Goal: Task Accomplishment & Management: Use online tool/utility

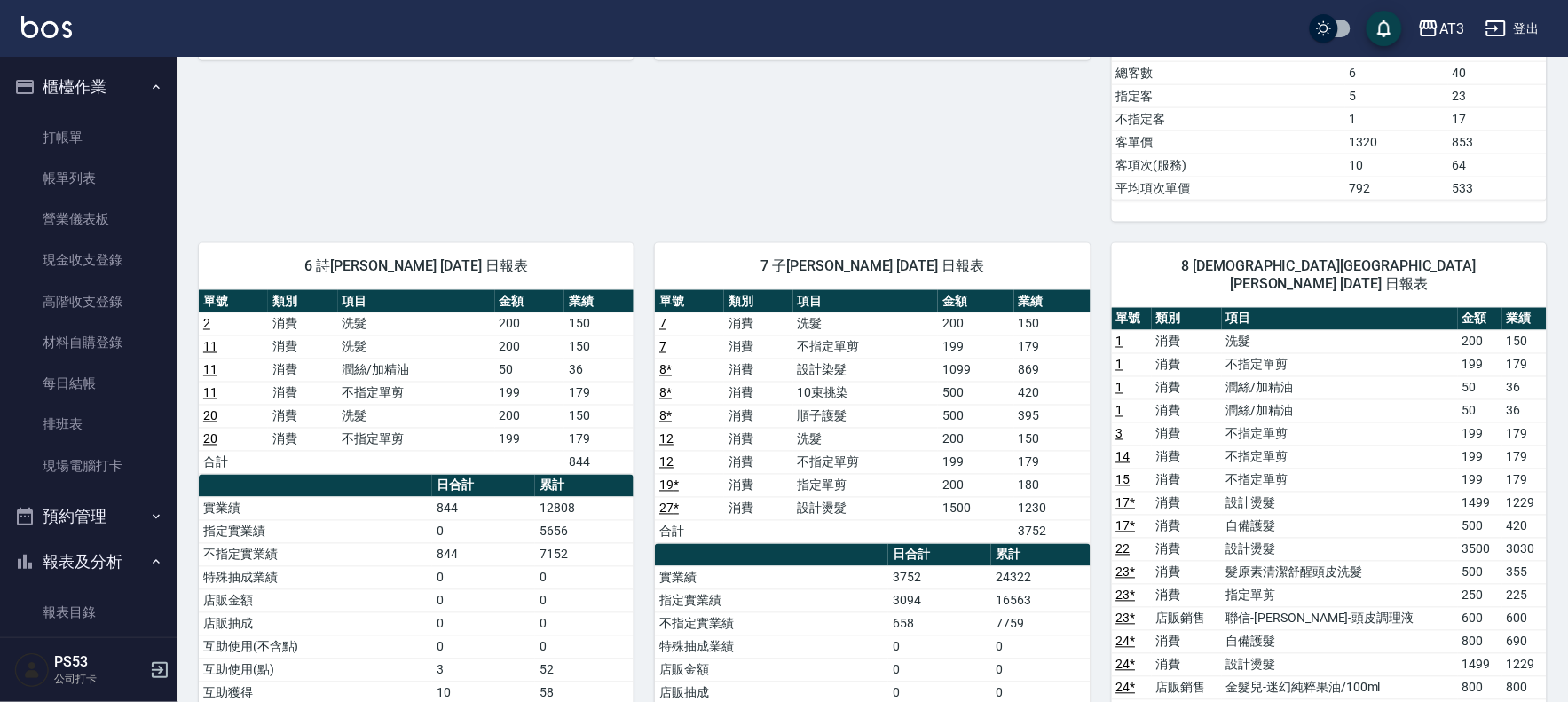
scroll to position [453, 0]
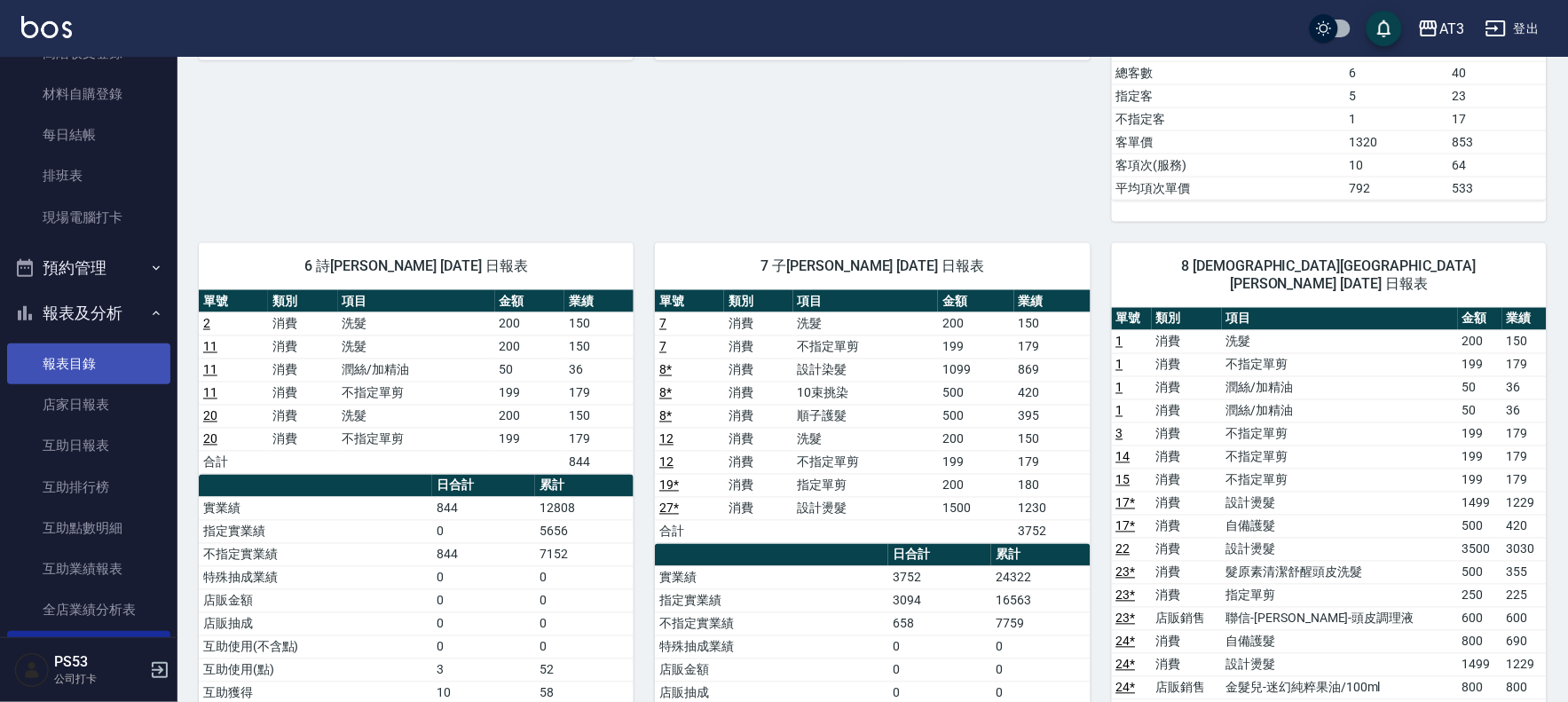
scroll to position [157, 0]
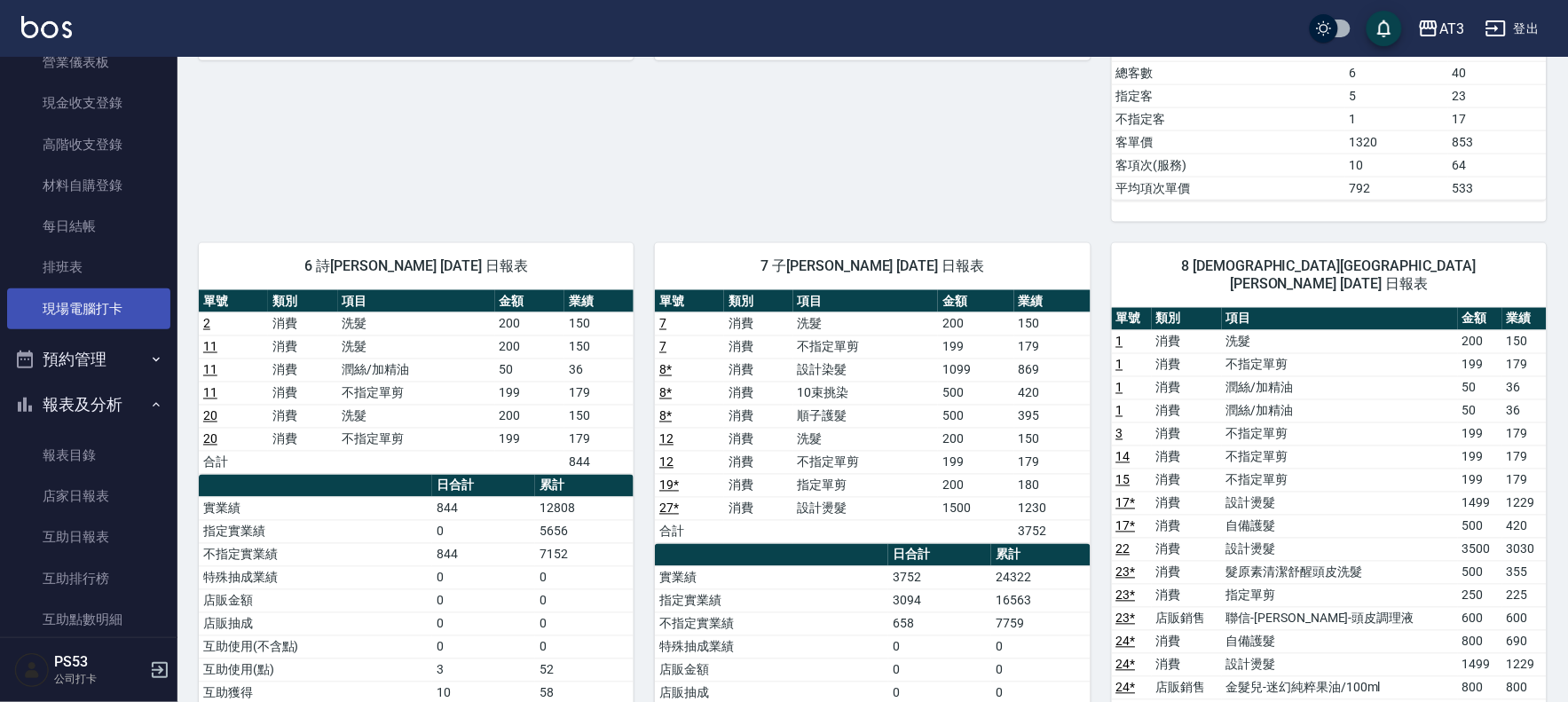
drag, startPoint x: 104, startPoint y: 297, endPoint x: 86, endPoint y: 300, distance: 18.2
click at [104, 298] on link "現場電腦打卡" at bounding box center [88, 309] width 163 height 41
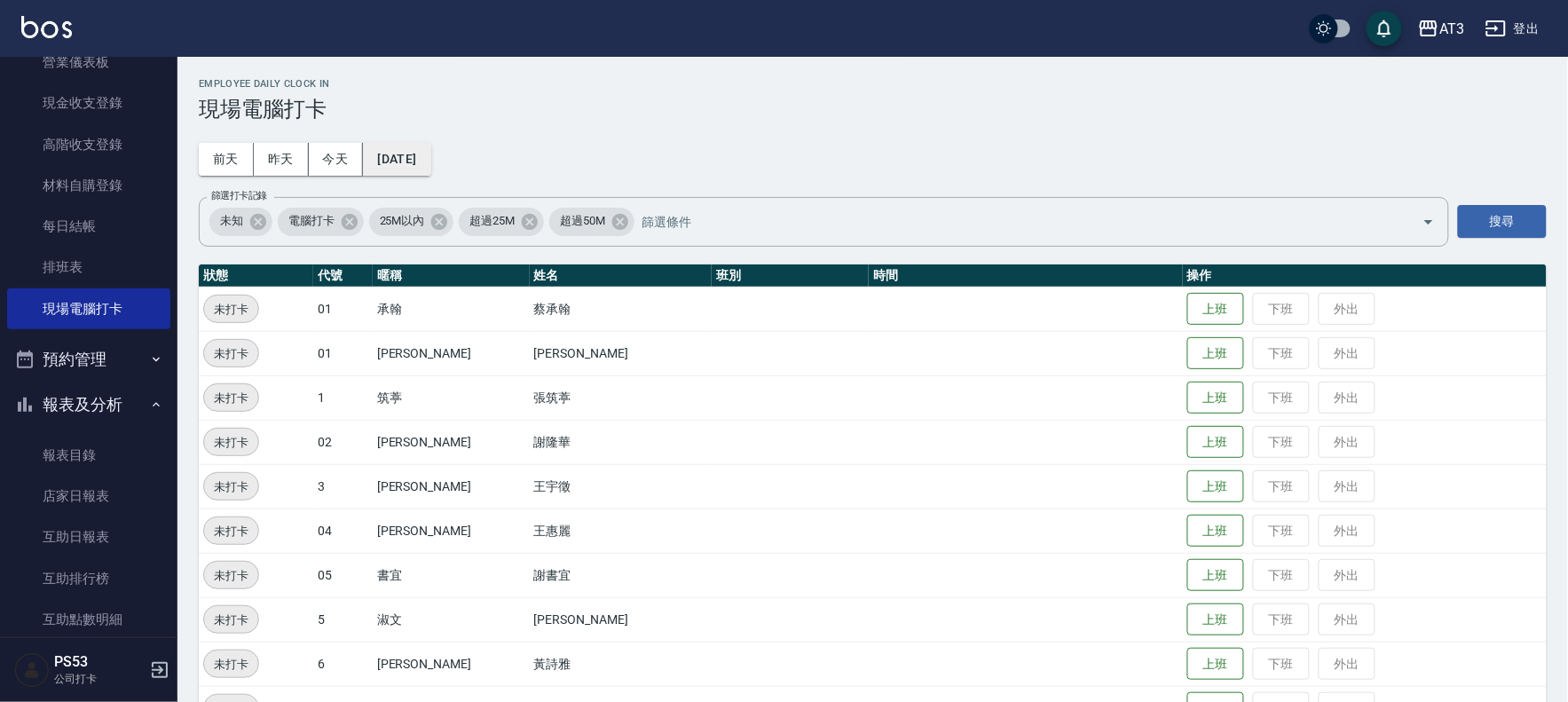
click at [396, 155] on button "[DATE]" at bounding box center [396, 159] width 67 height 33
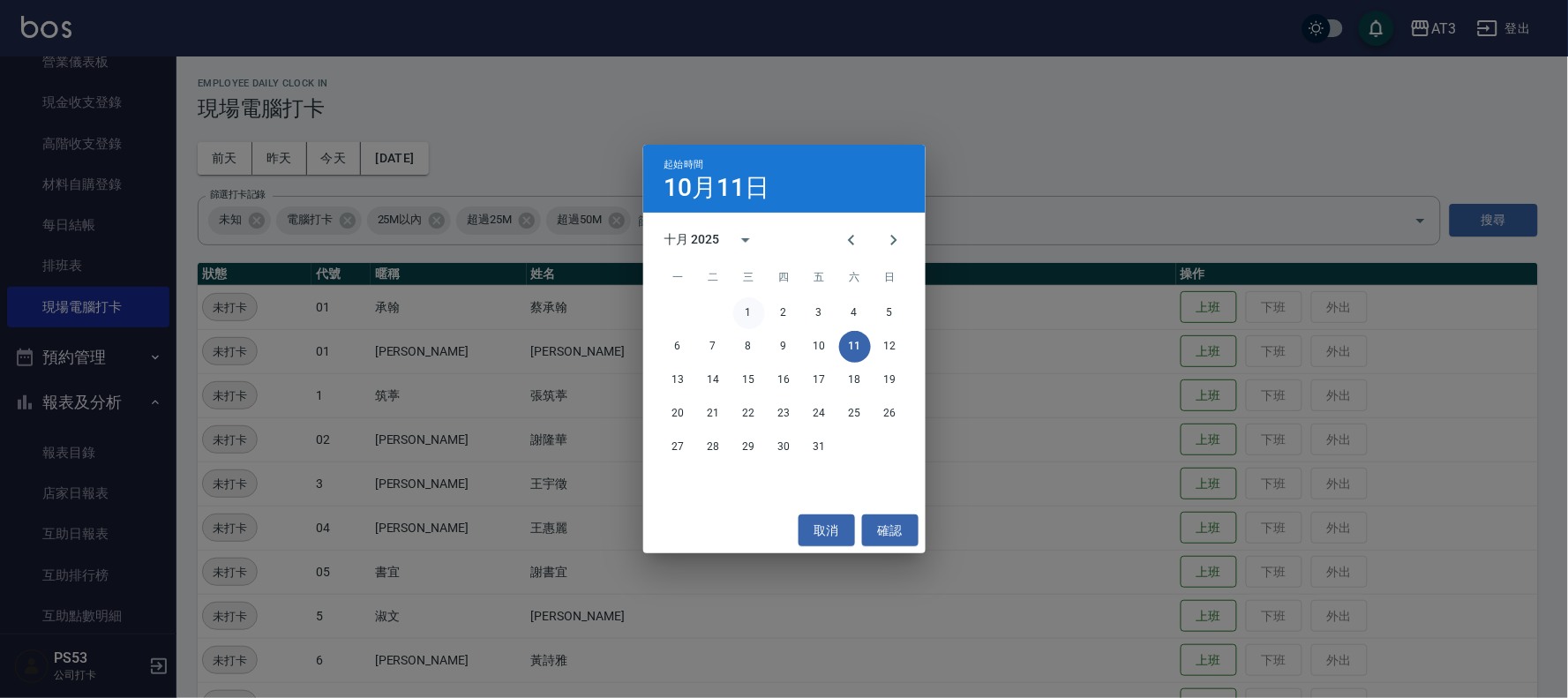
click at [756, 314] on button "1" at bounding box center [748, 313] width 31 height 31
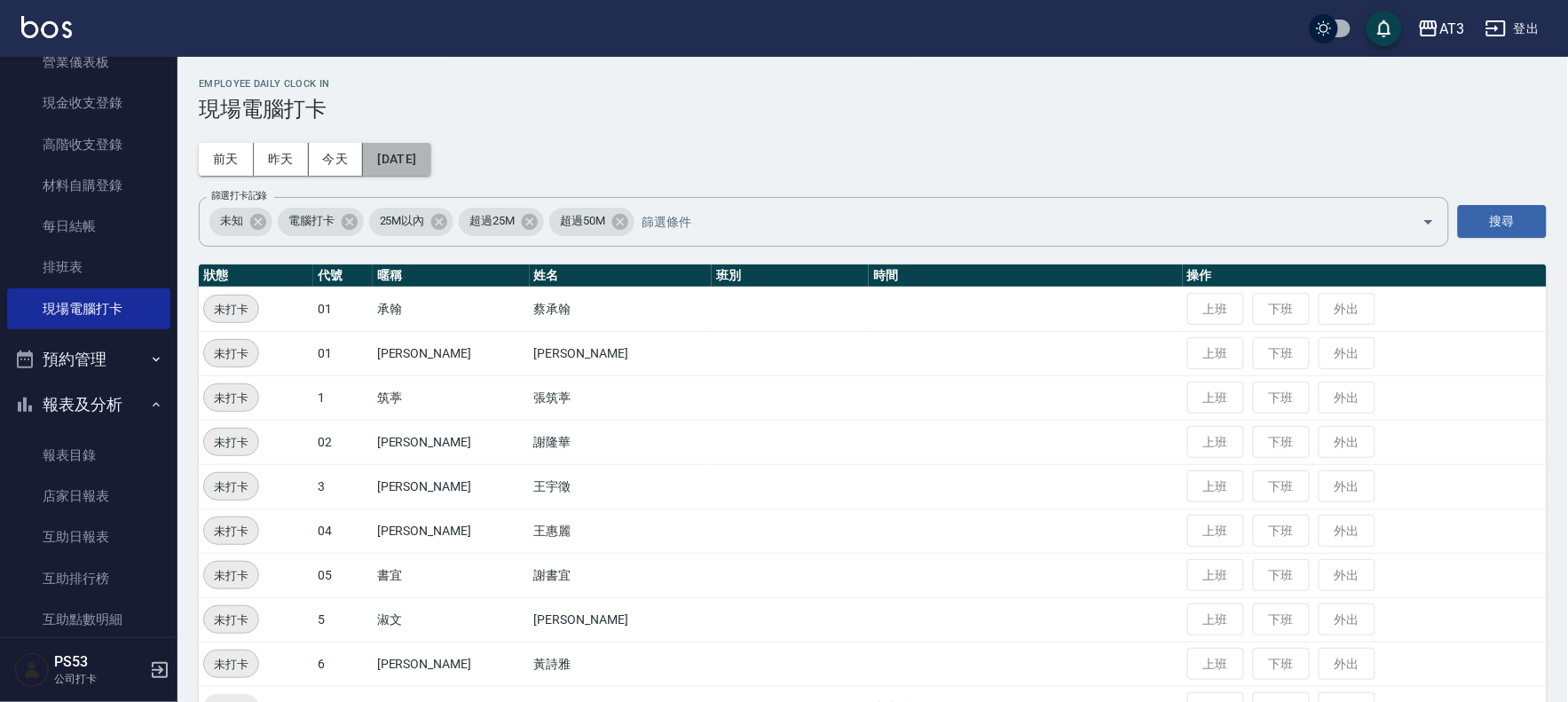
click at [431, 164] on button "[DATE]" at bounding box center [396, 159] width 67 height 33
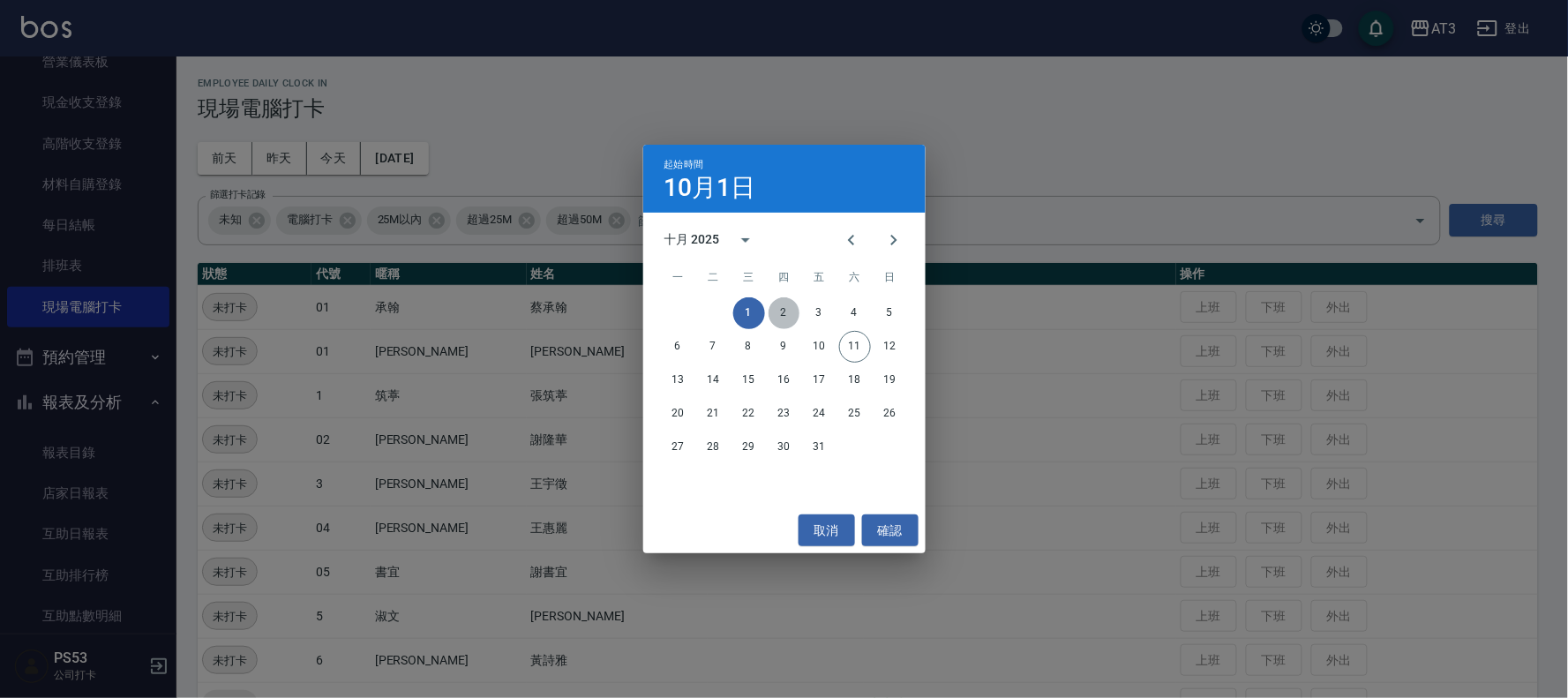
click at [781, 318] on button "2" at bounding box center [784, 313] width 31 height 31
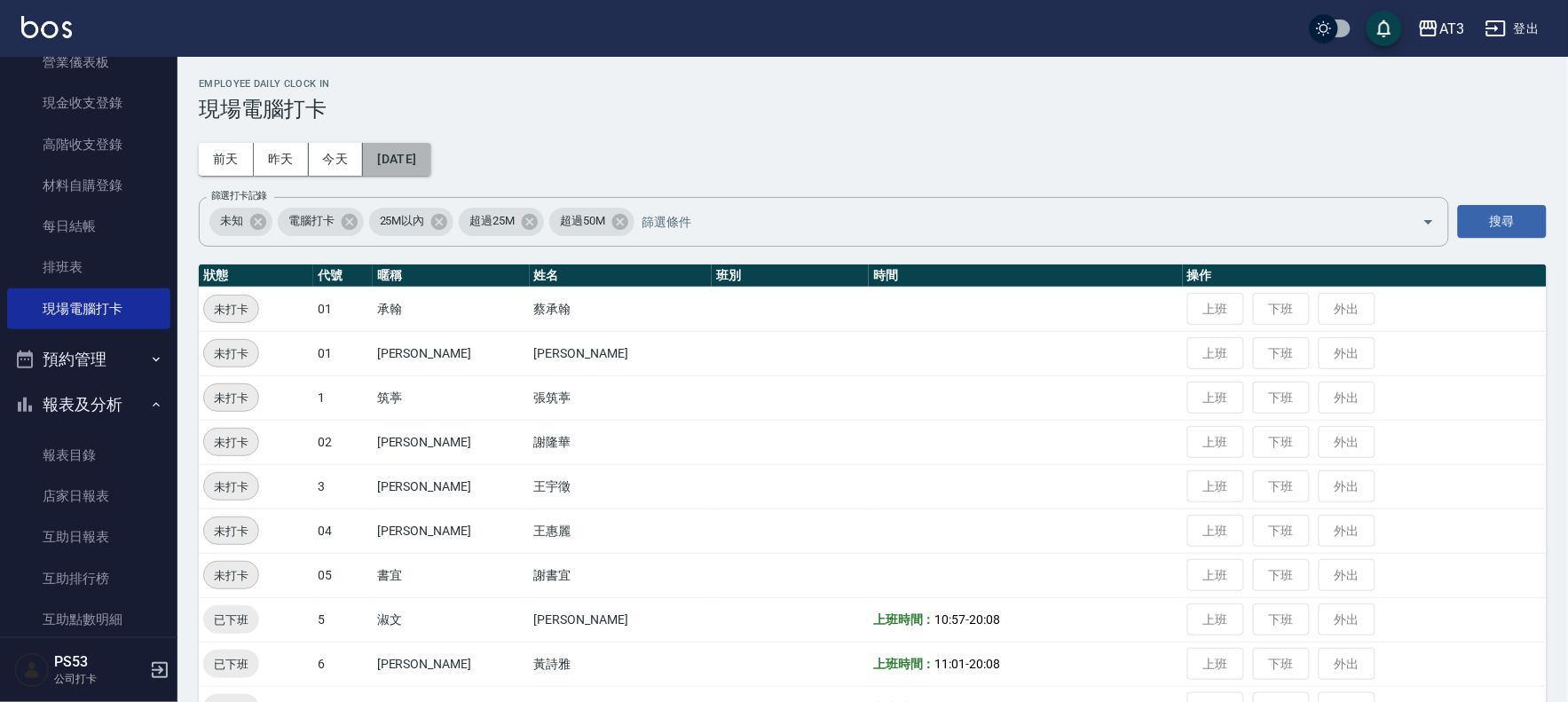
click at [397, 153] on button "[DATE]" at bounding box center [396, 159] width 67 height 33
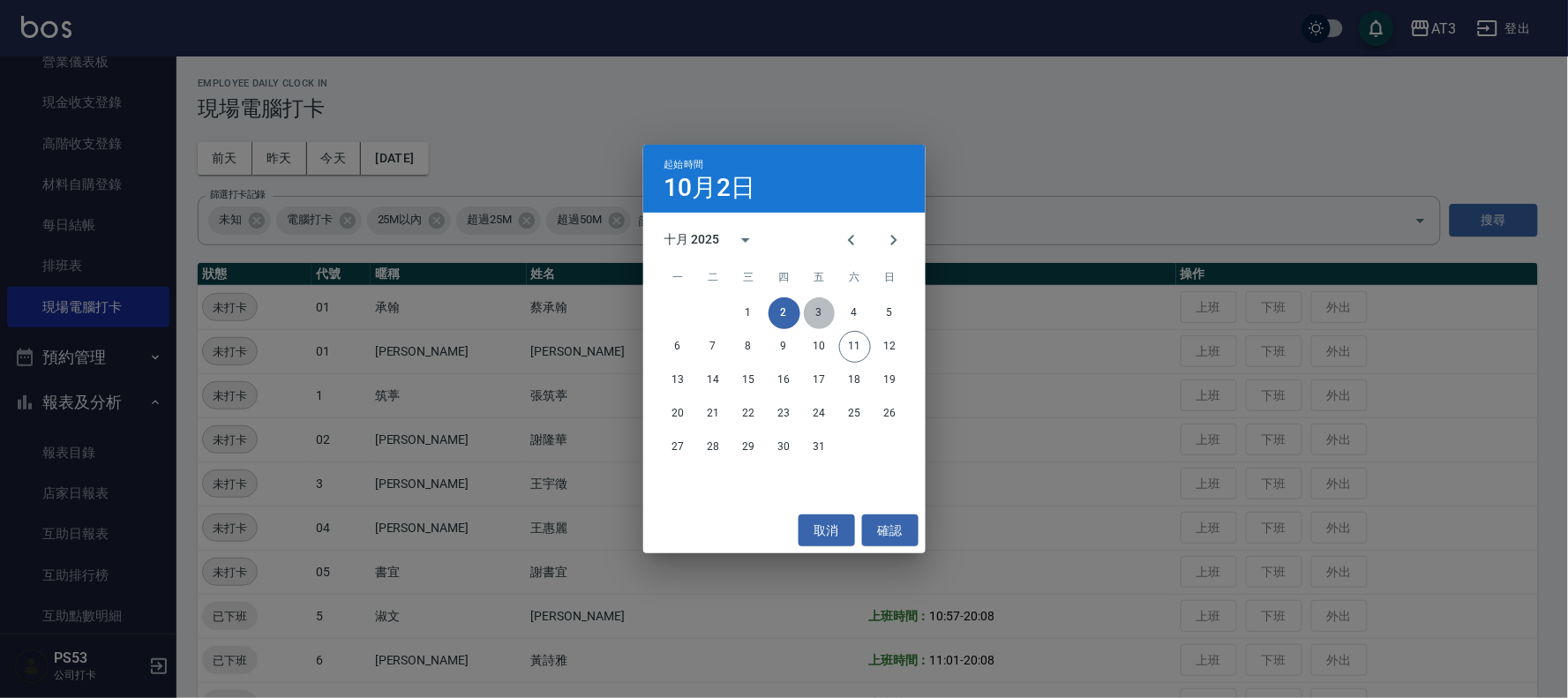
click at [819, 316] on button "3" at bounding box center [820, 313] width 31 height 31
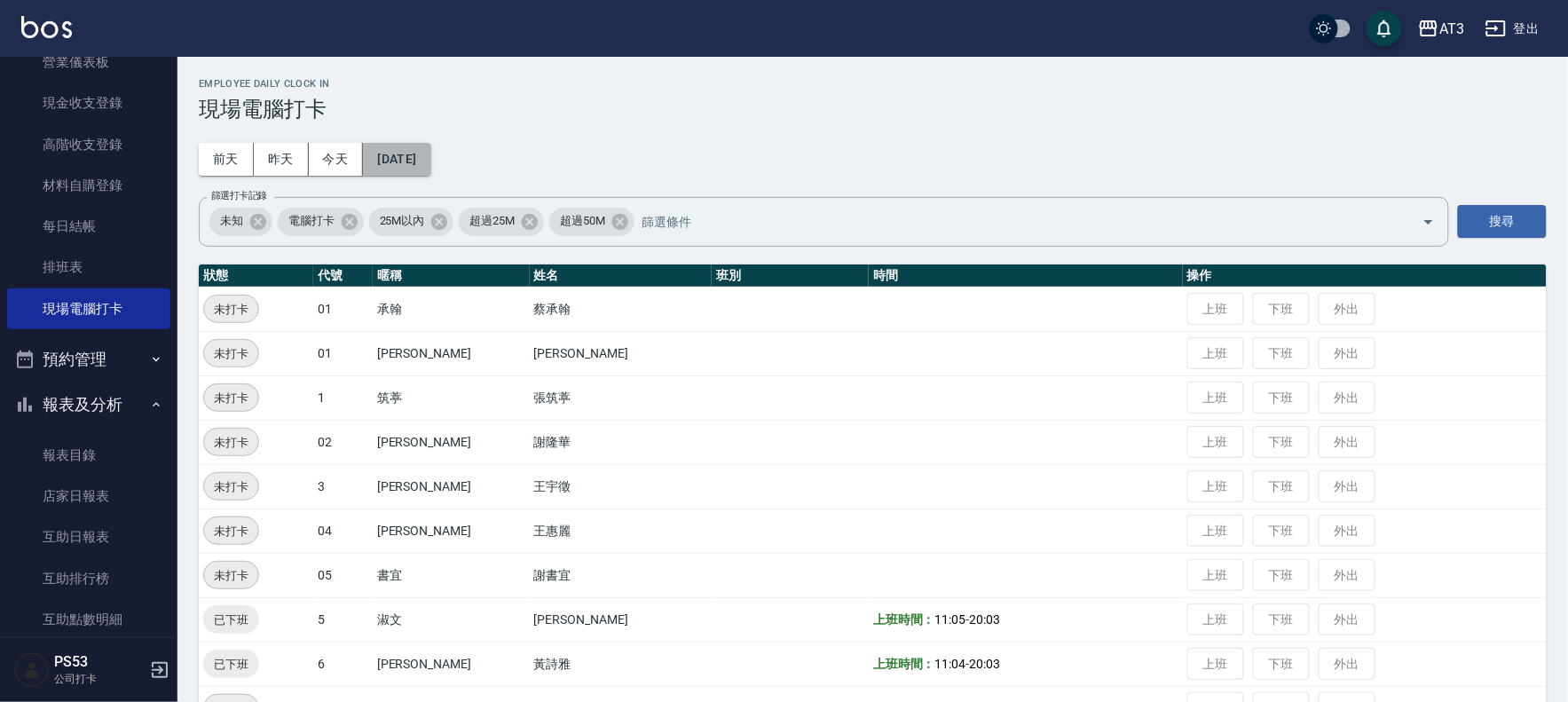
click at [395, 162] on button "[DATE]" at bounding box center [396, 159] width 67 height 33
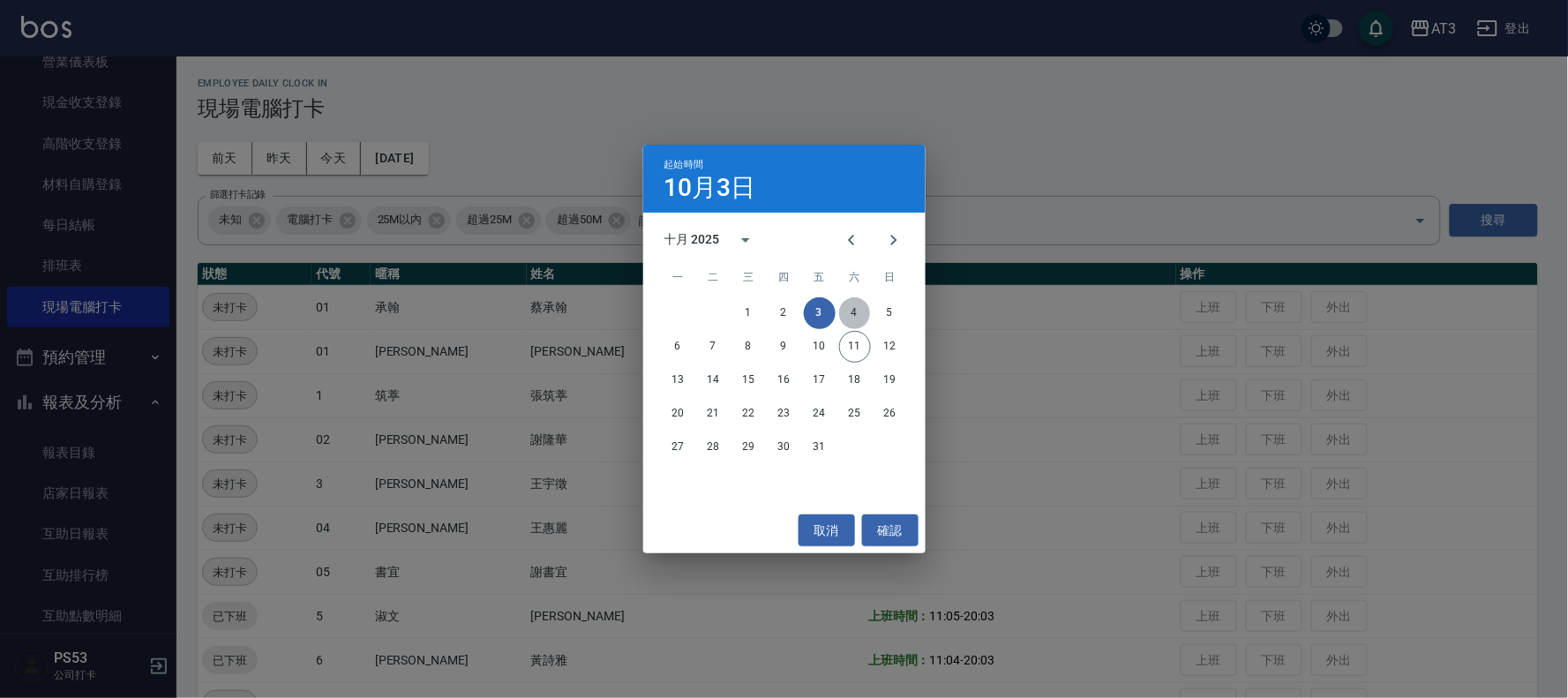
click at [851, 313] on button "4" at bounding box center [855, 313] width 31 height 31
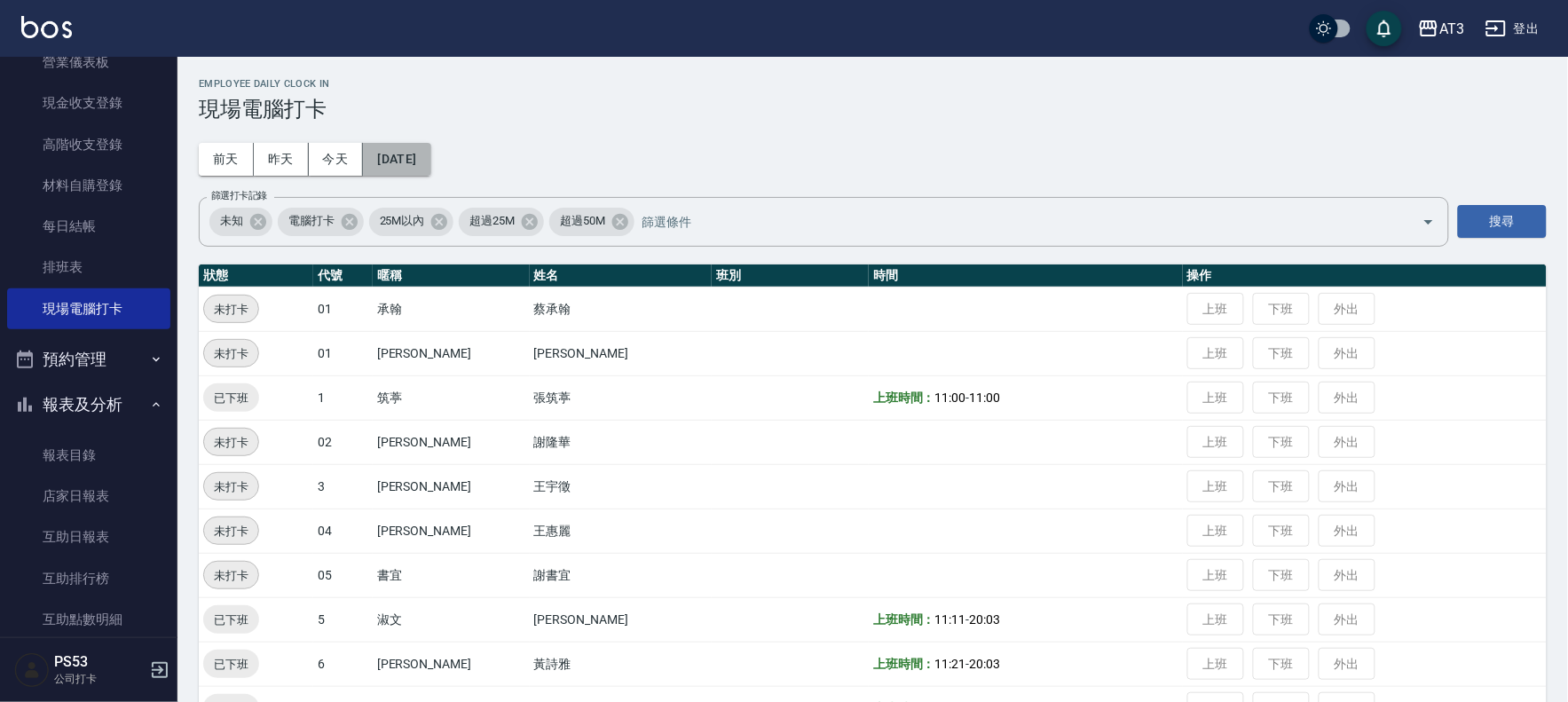
click at [421, 147] on button "[DATE]" at bounding box center [396, 159] width 67 height 33
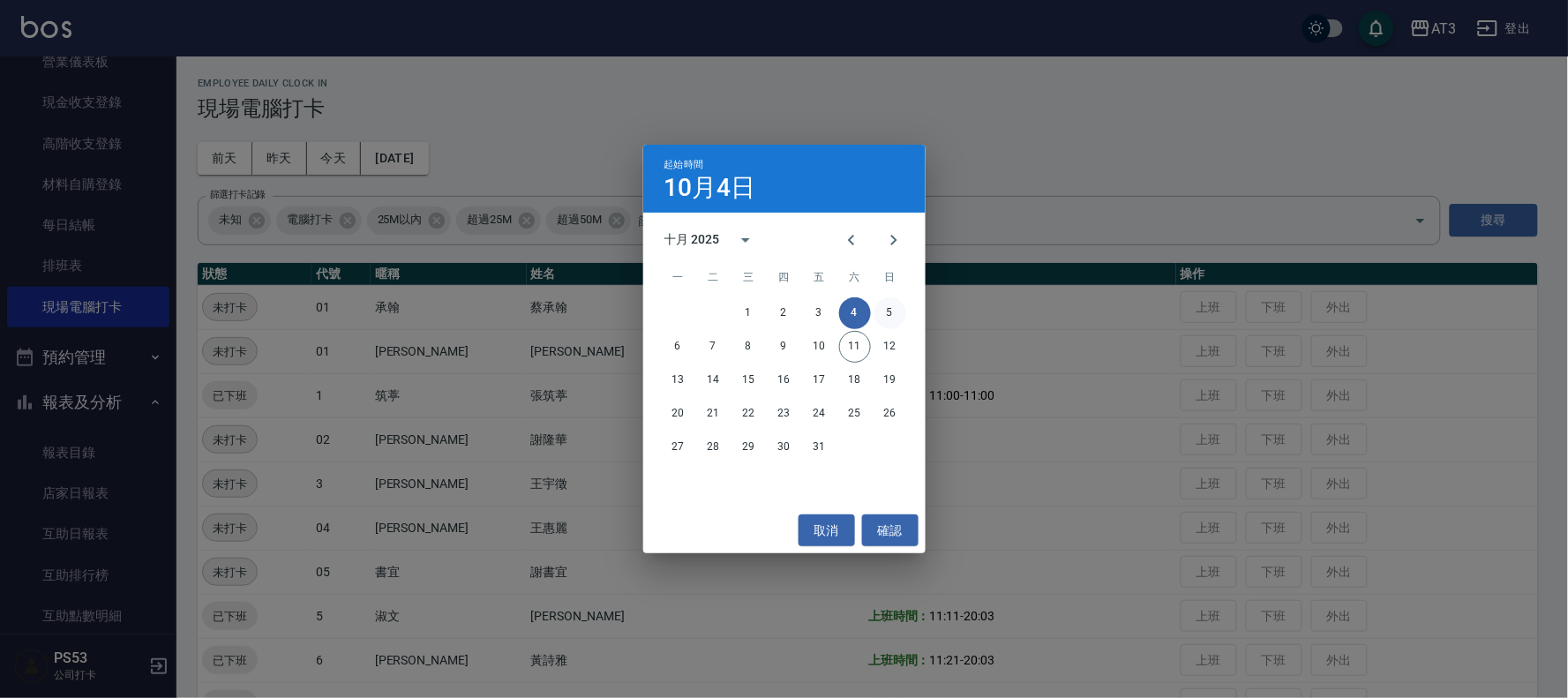
click at [891, 318] on button "5" at bounding box center [890, 313] width 31 height 31
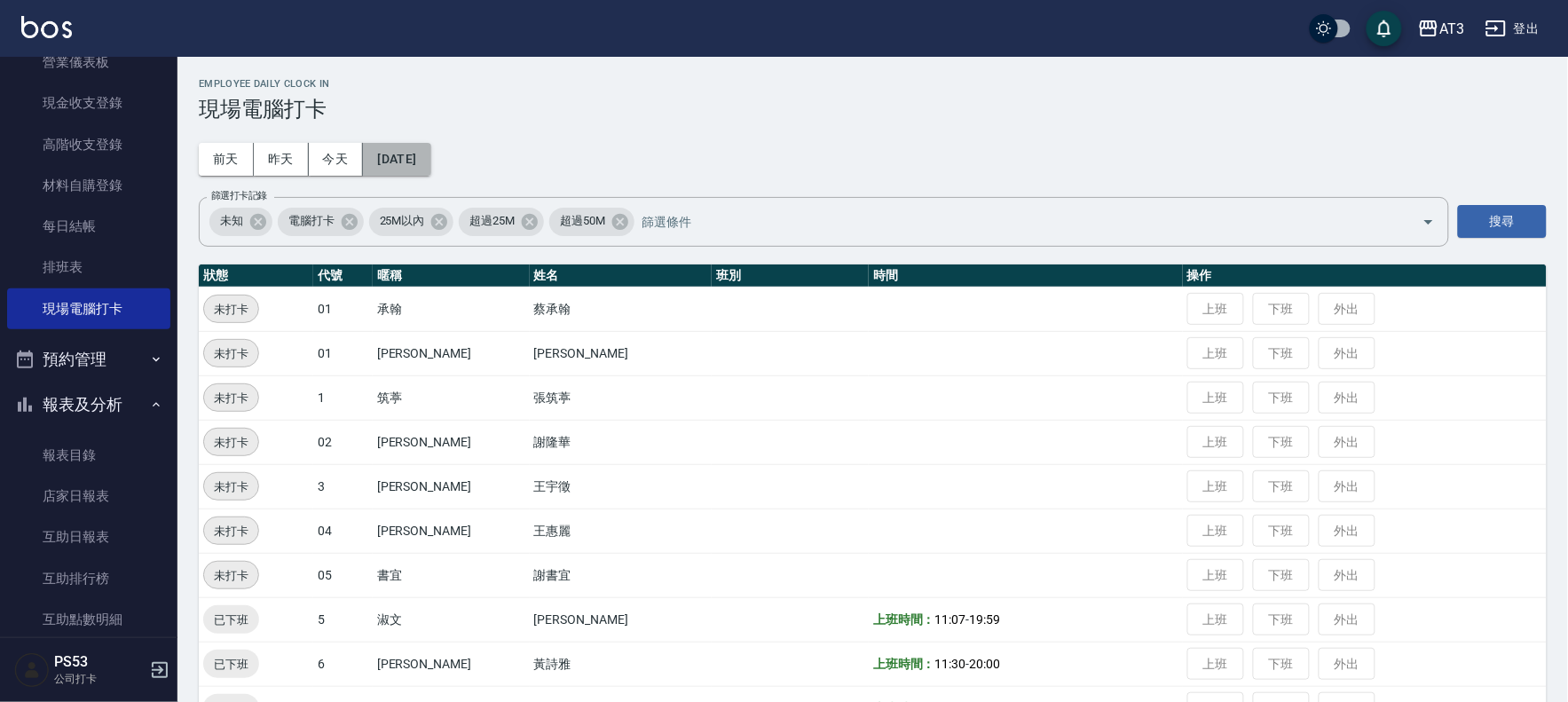
click at [431, 163] on button "[DATE]" at bounding box center [396, 159] width 67 height 33
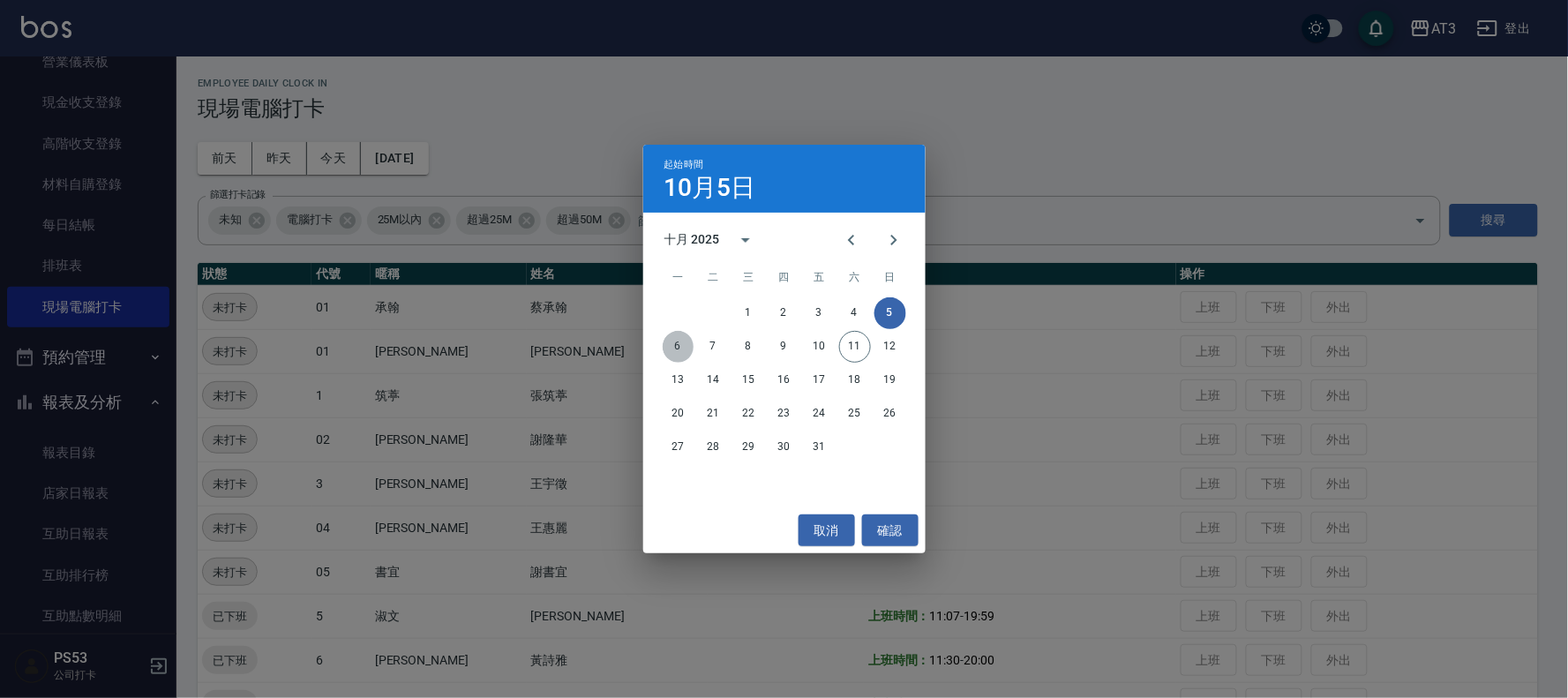
click at [673, 347] on button "6" at bounding box center [678, 347] width 31 height 31
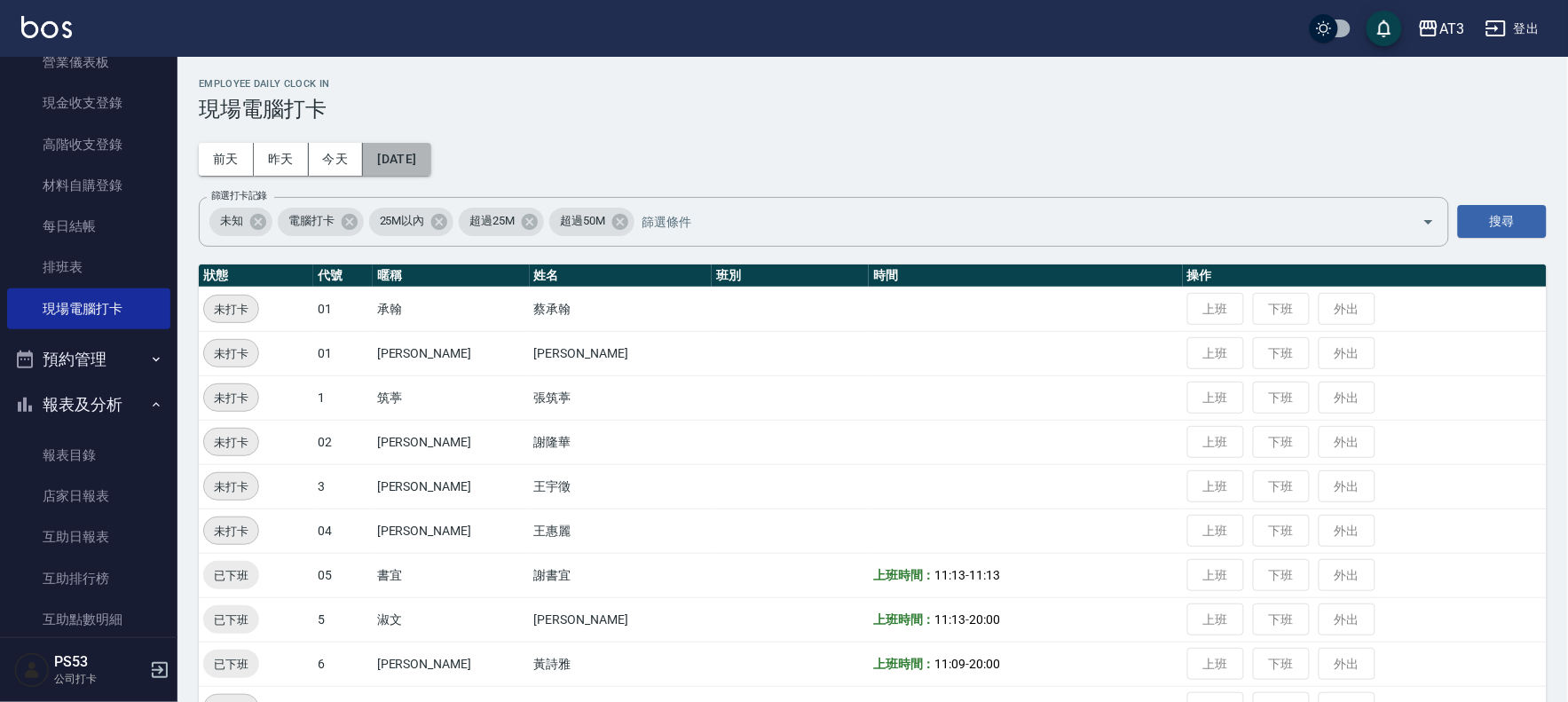
click at [431, 164] on button "[DATE]" at bounding box center [396, 159] width 67 height 33
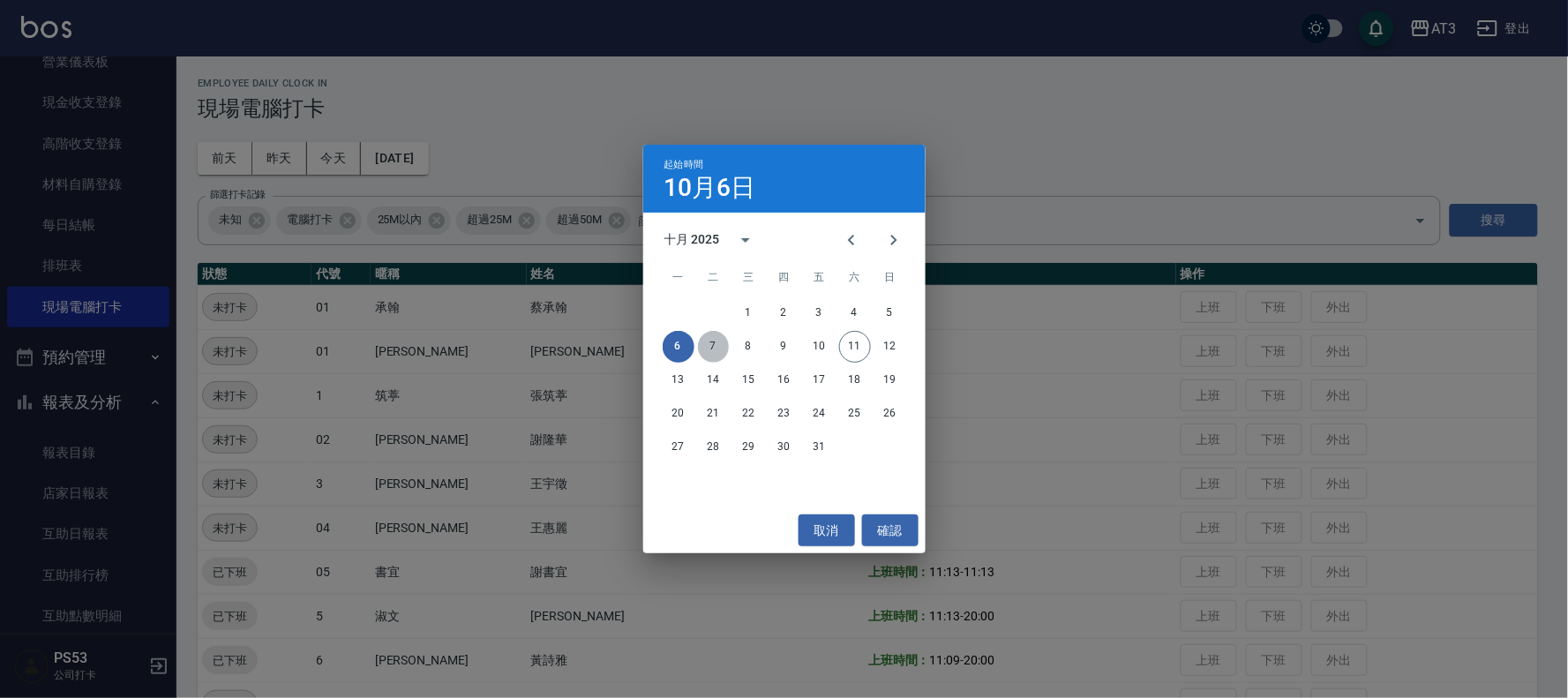
click at [713, 342] on button "7" at bounding box center [713, 347] width 31 height 31
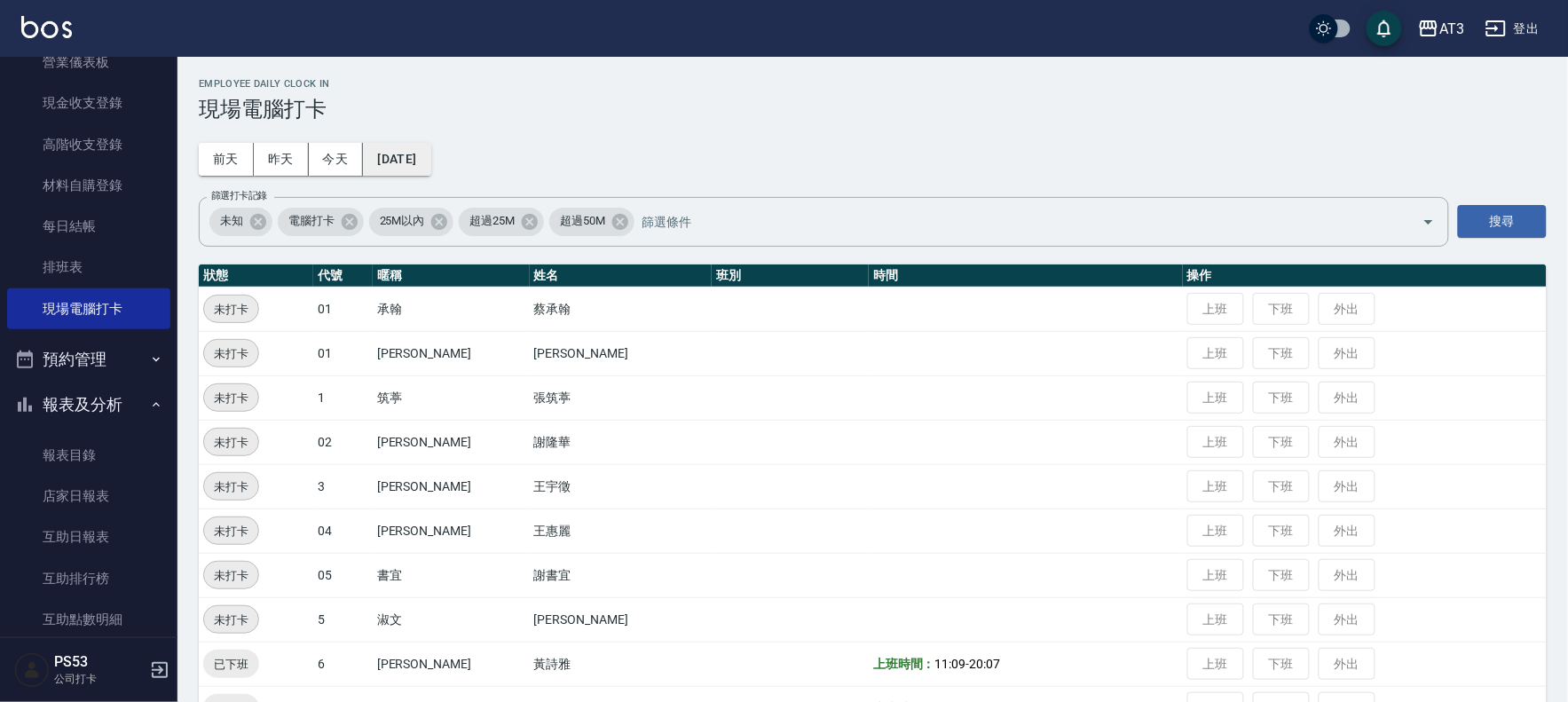
click at [424, 149] on button "[DATE]" at bounding box center [396, 159] width 67 height 33
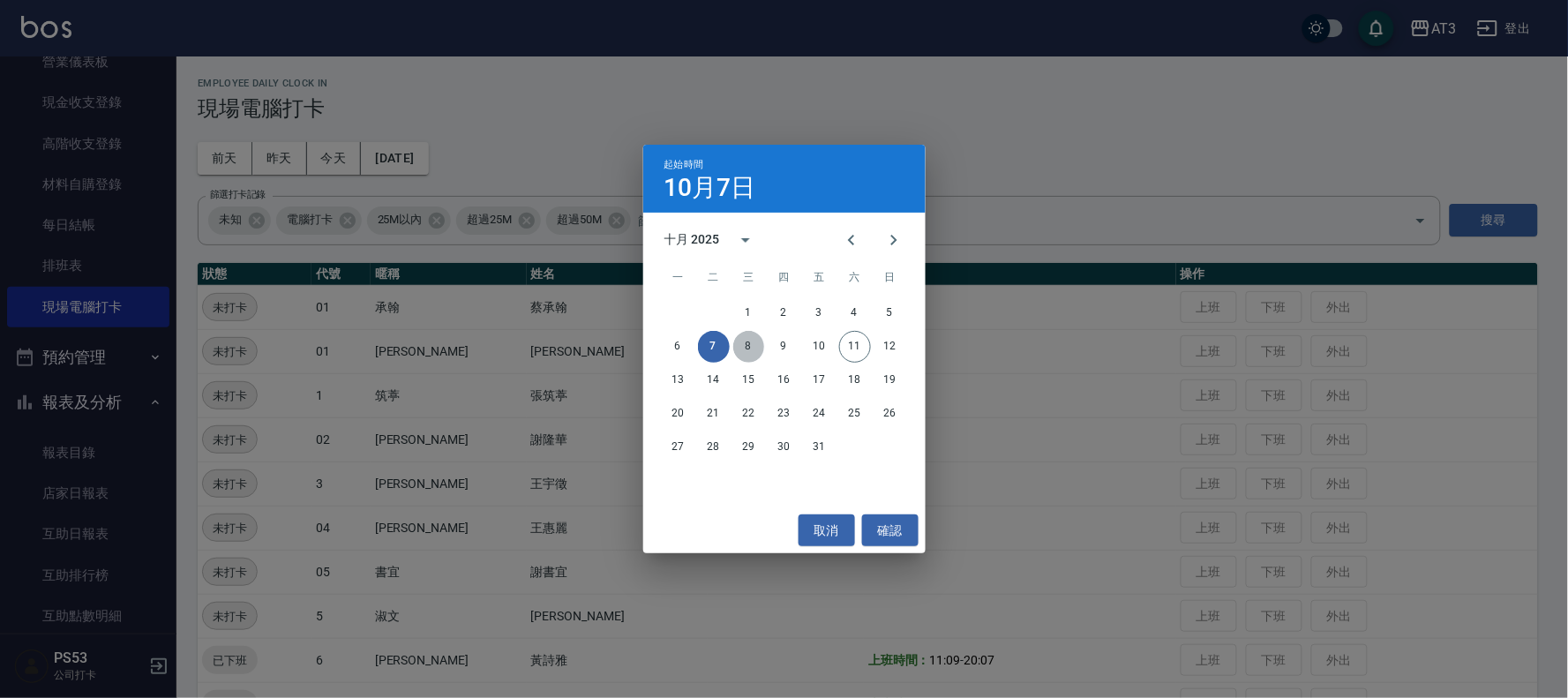
click at [761, 348] on button "8" at bounding box center [748, 347] width 31 height 31
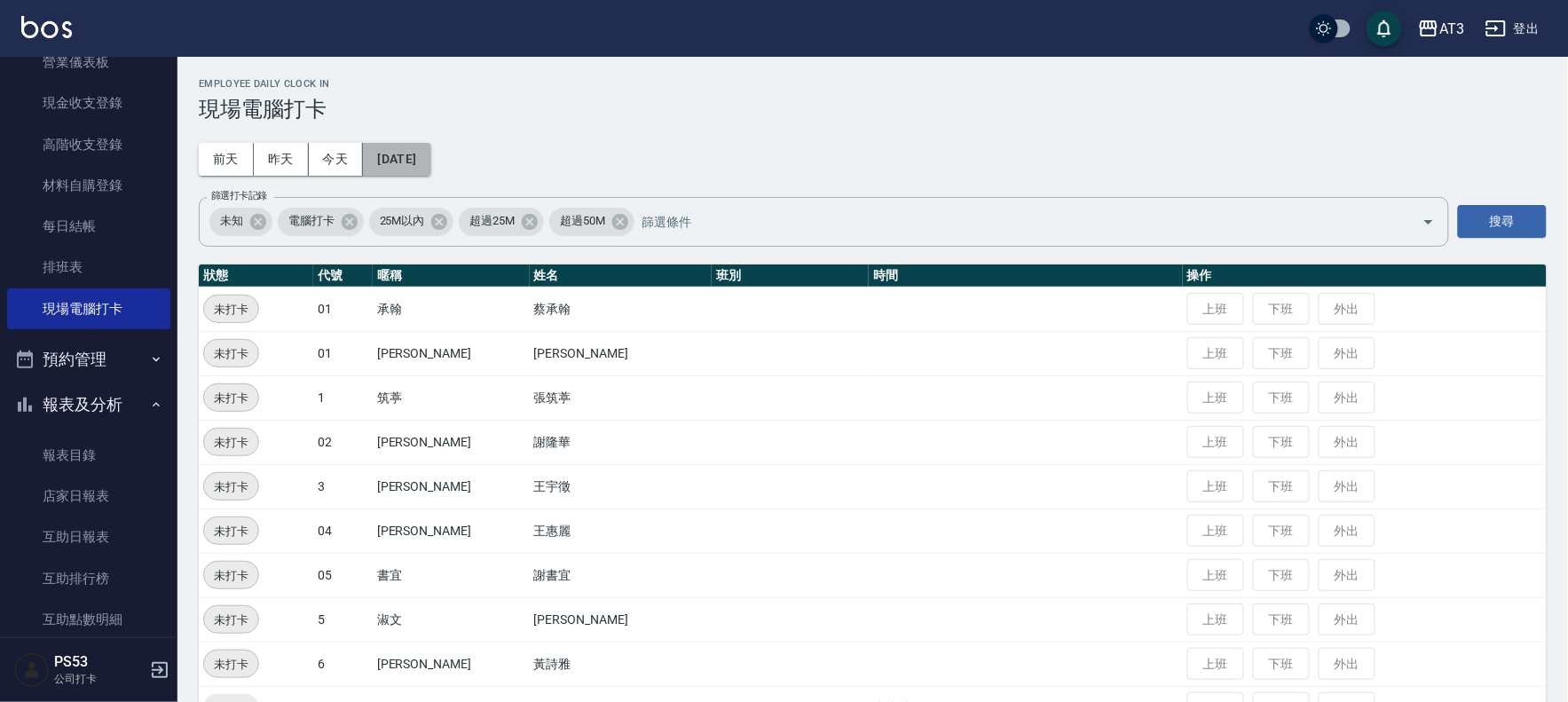
click at [403, 162] on button "[DATE]" at bounding box center [396, 159] width 67 height 33
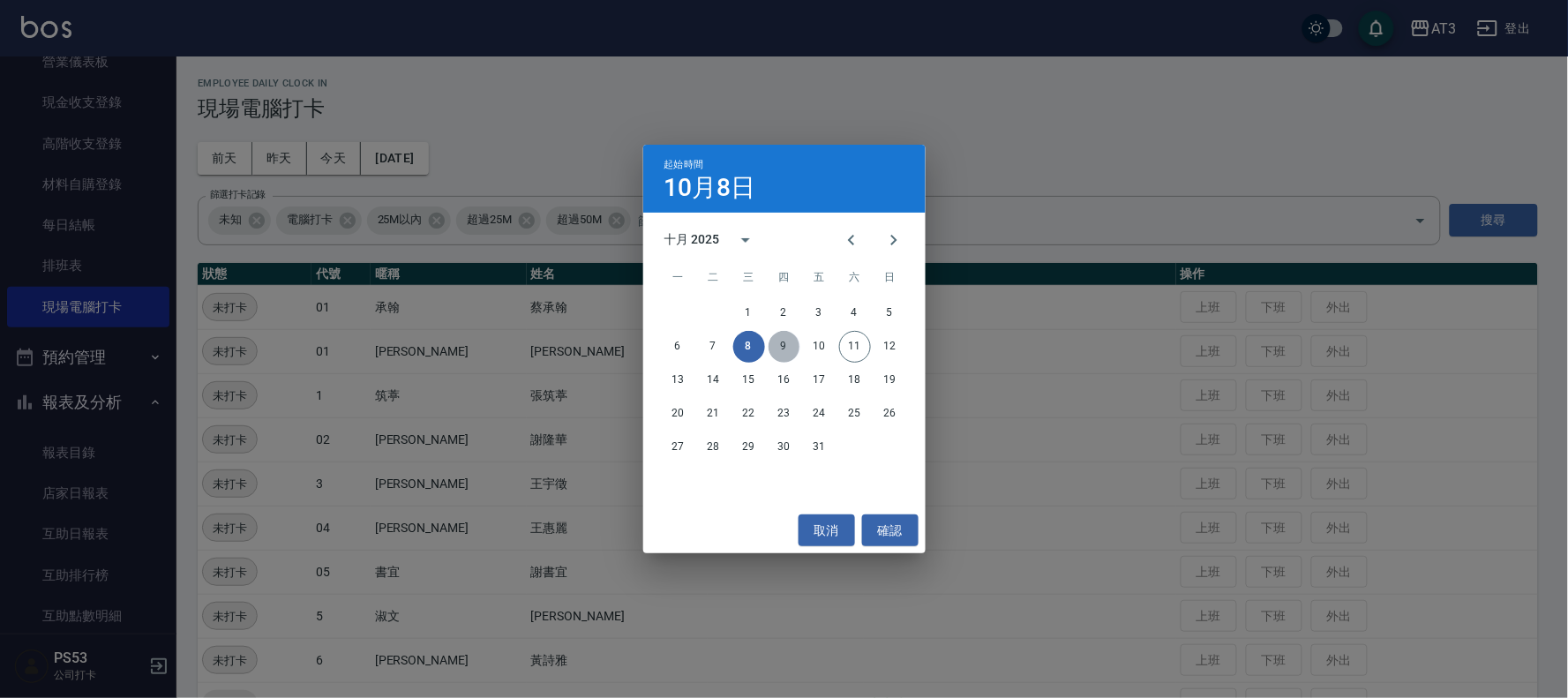
drag, startPoint x: 782, startPoint y: 350, endPoint x: 770, endPoint y: 341, distance: 15.0
click at [783, 352] on button "9" at bounding box center [784, 347] width 31 height 31
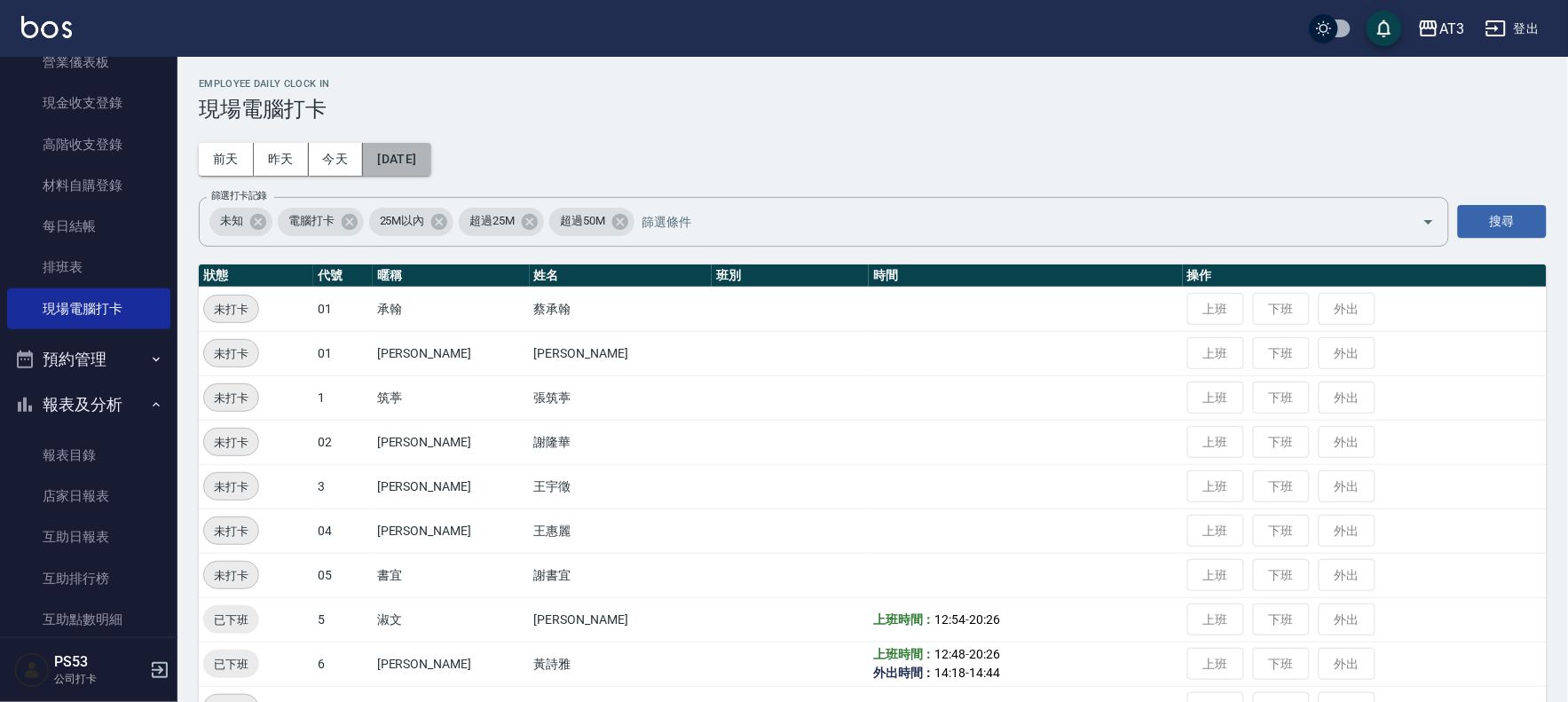
click at [431, 165] on button "[DATE]" at bounding box center [396, 159] width 67 height 33
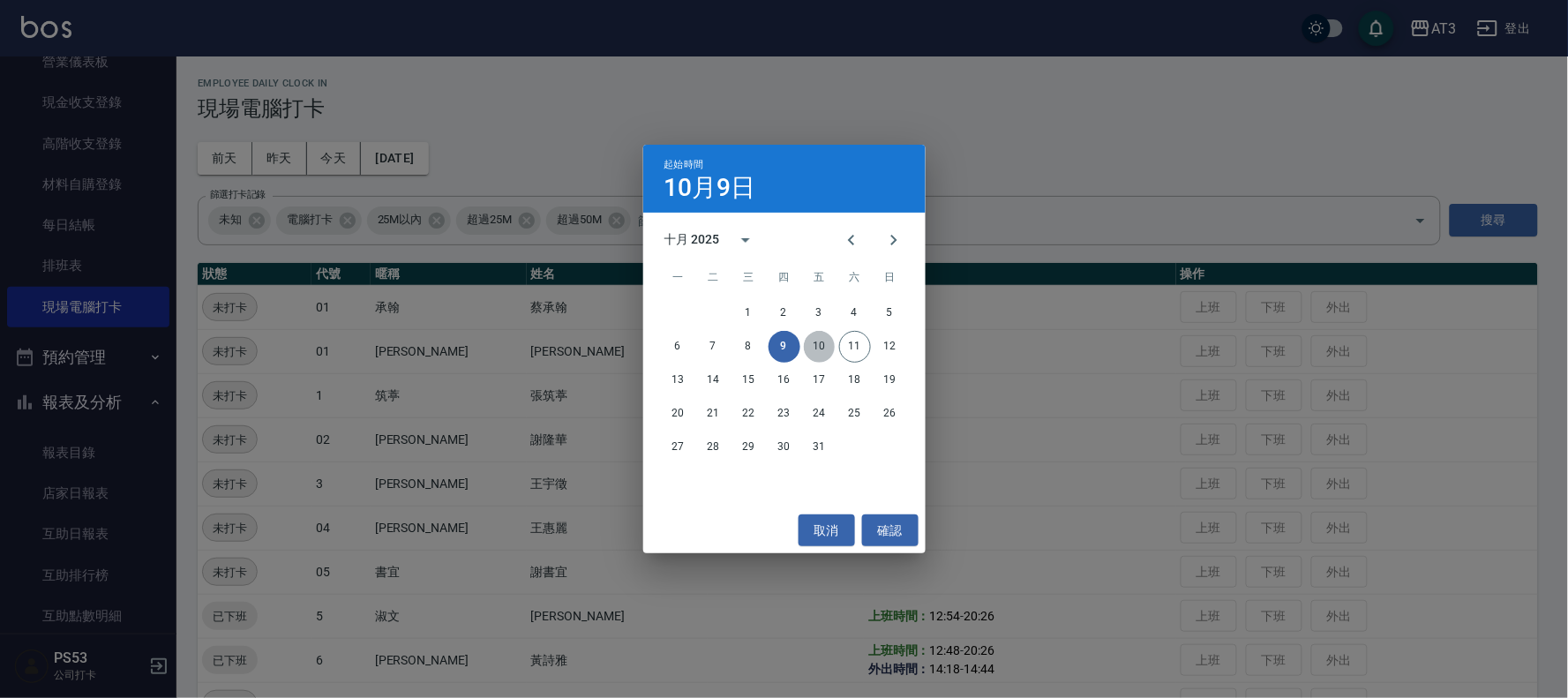
click at [811, 345] on button "10" at bounding box center [820, 347] width 31 height 31
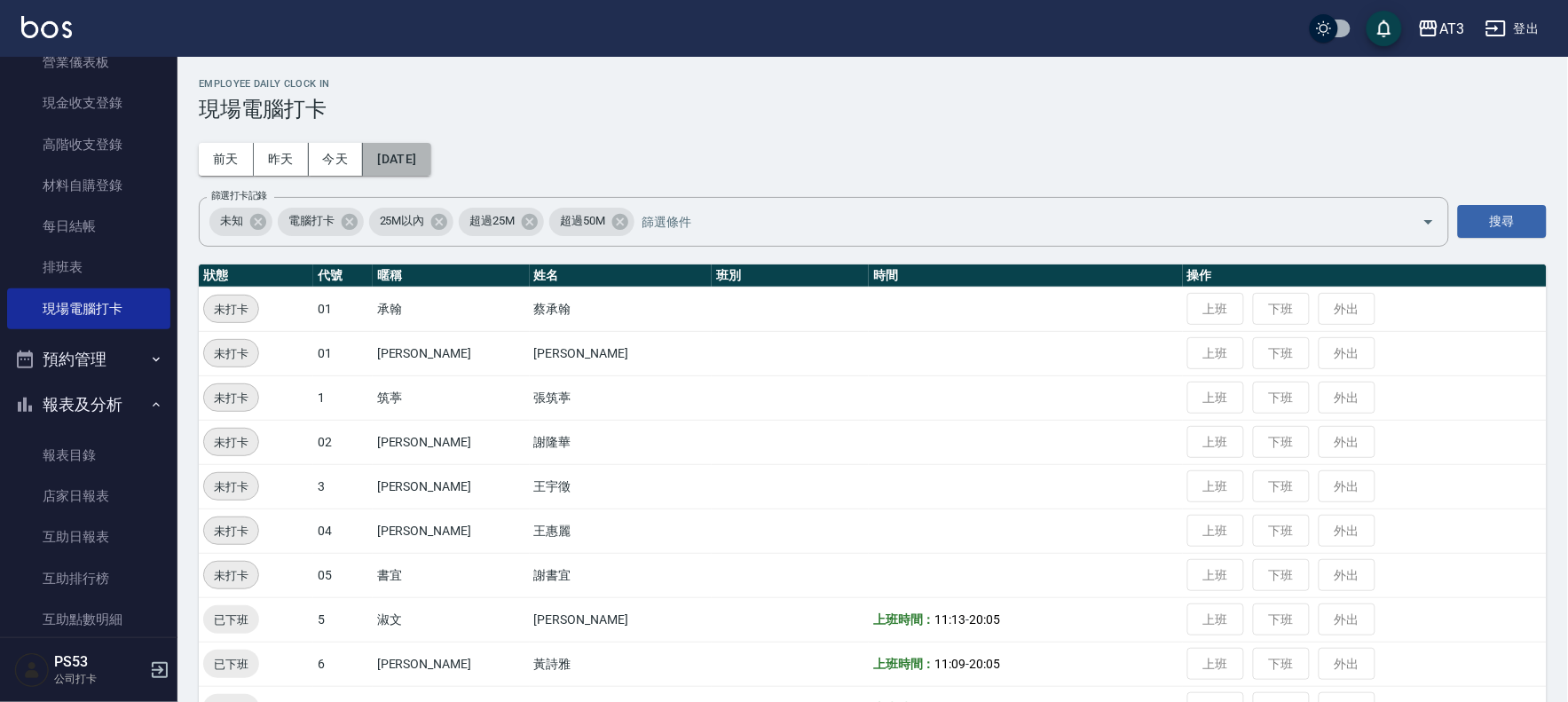
click at [431, 143] on button "[DATE]" at bounding box center [396, 159] width 67 height 33
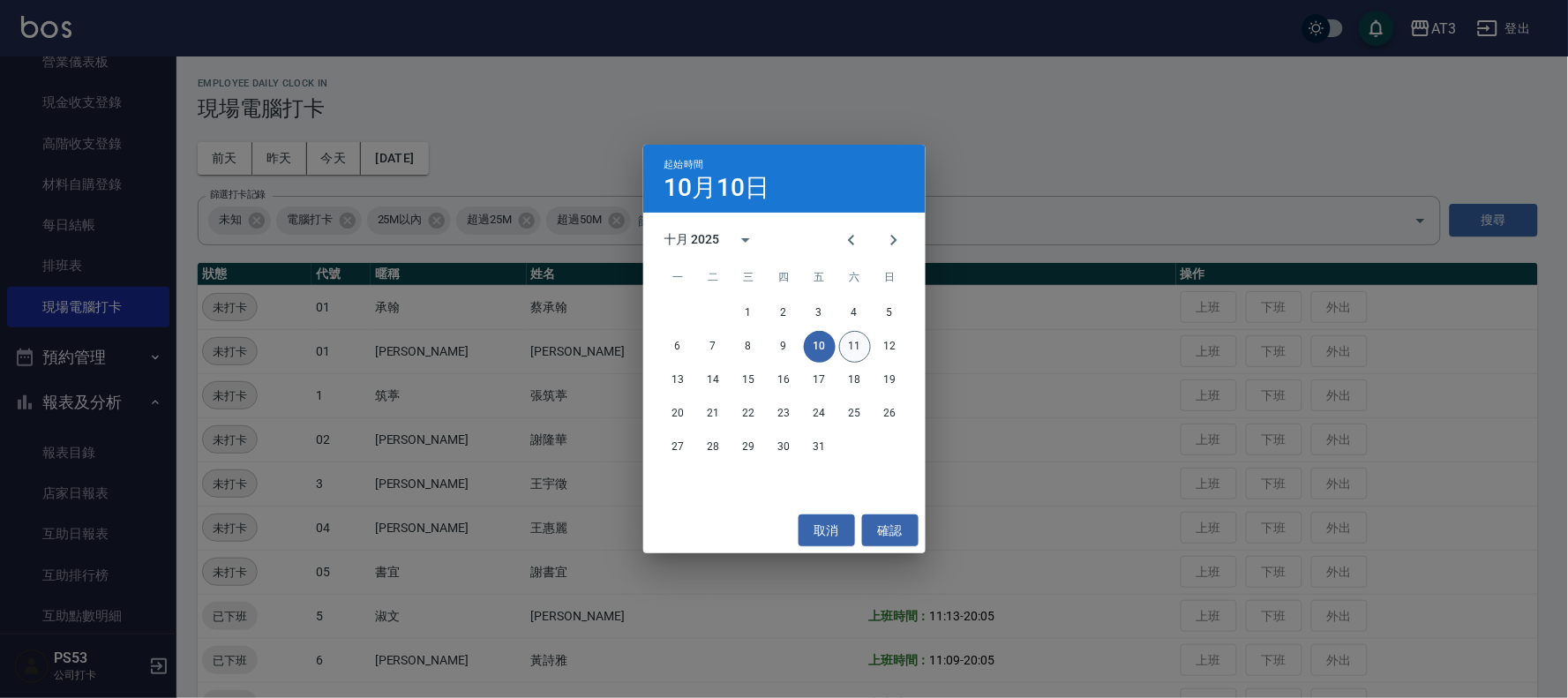
click at [846, 349] on button "11" at bounding box center [855, 347] width 31 height 31
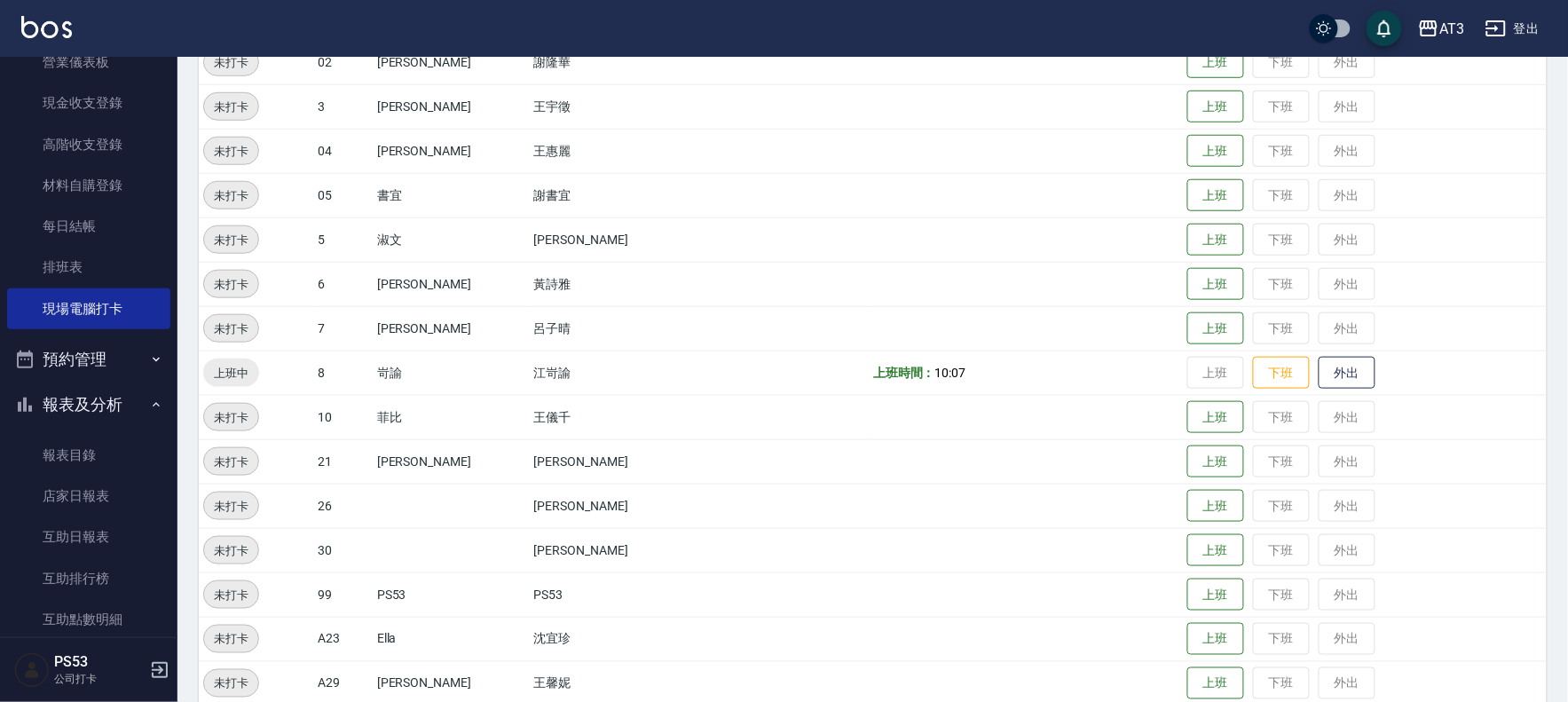
scroll to position [394, 0]
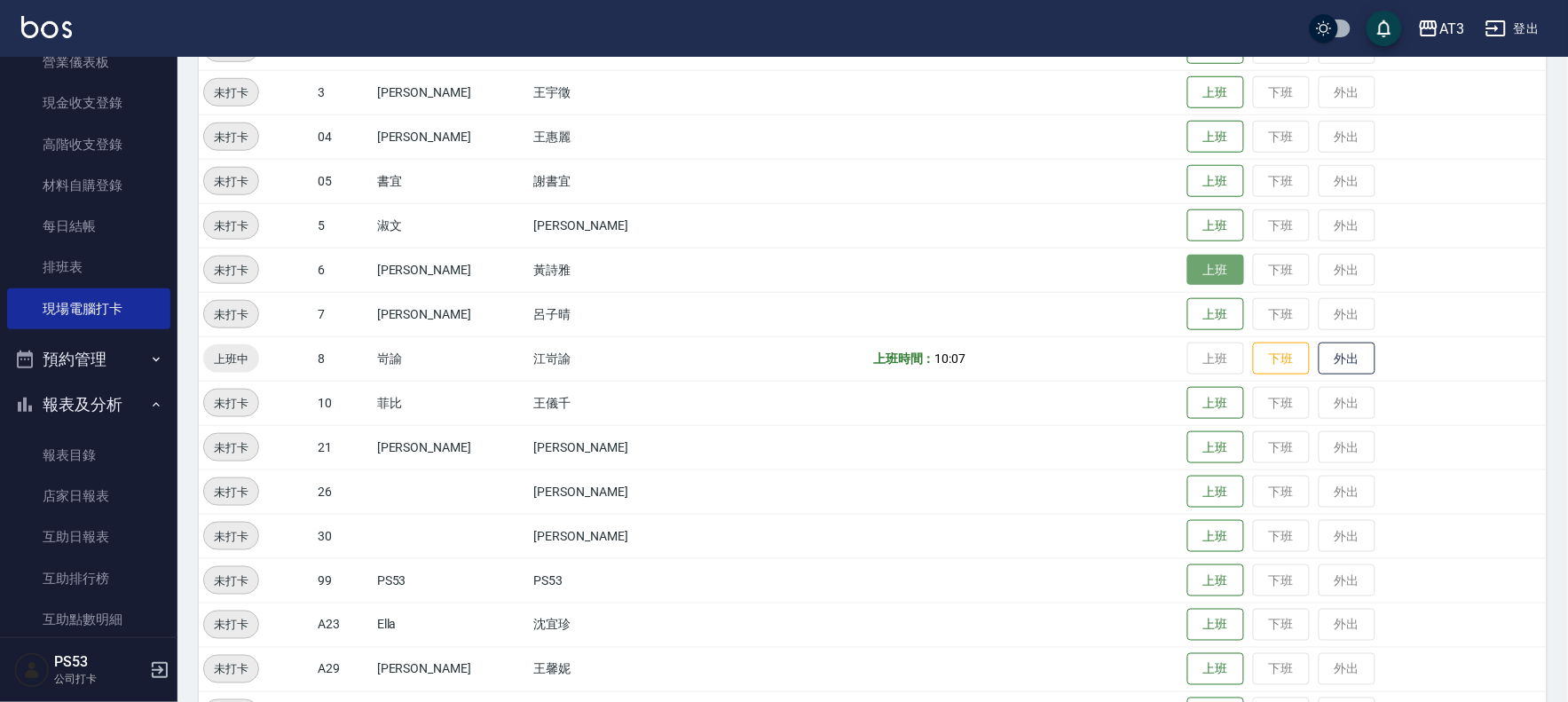
click at [1187, 279] on button "上班" at bounding box center [1215, 270] width 57 height 31
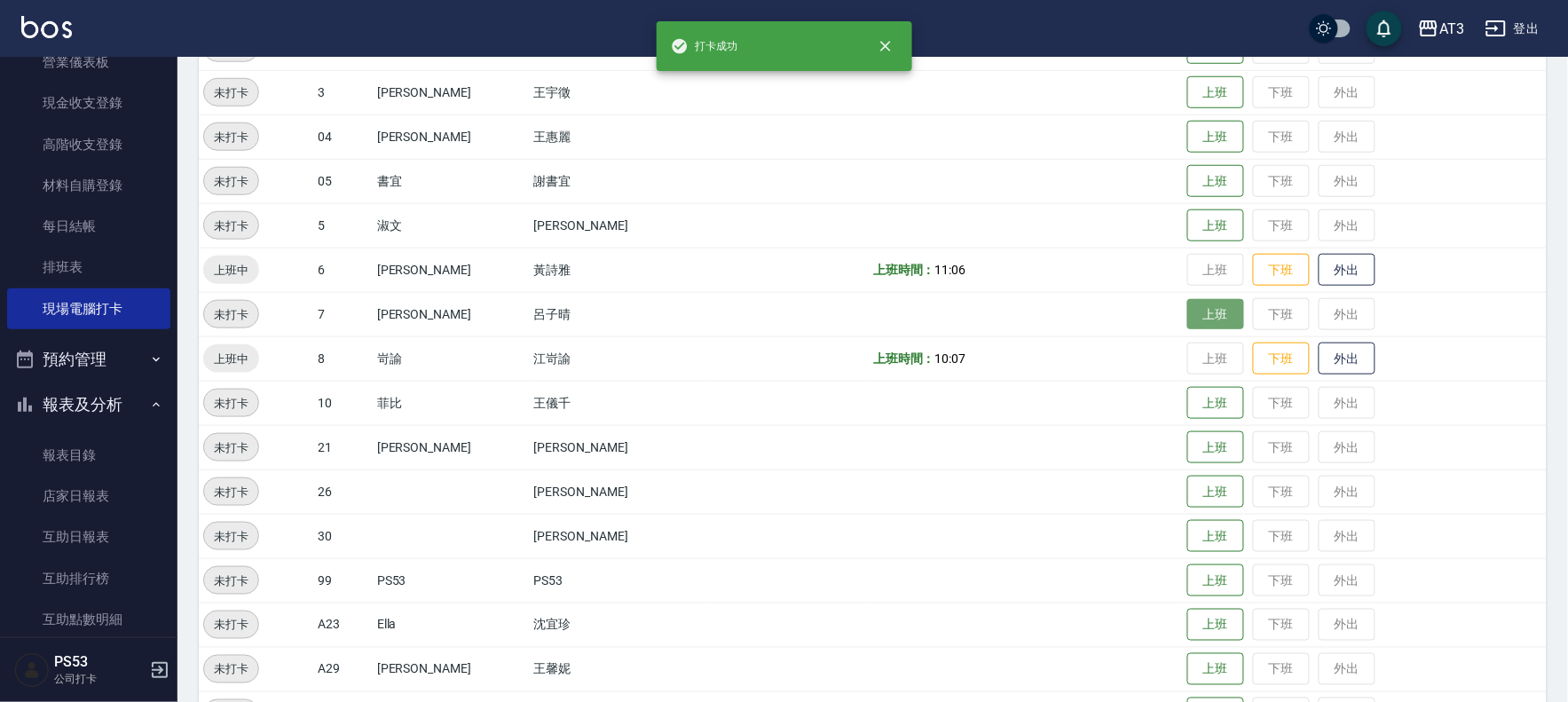
click at [1189, 309] on button "上班" at bounding box center [1215, 314] width 57 height 31
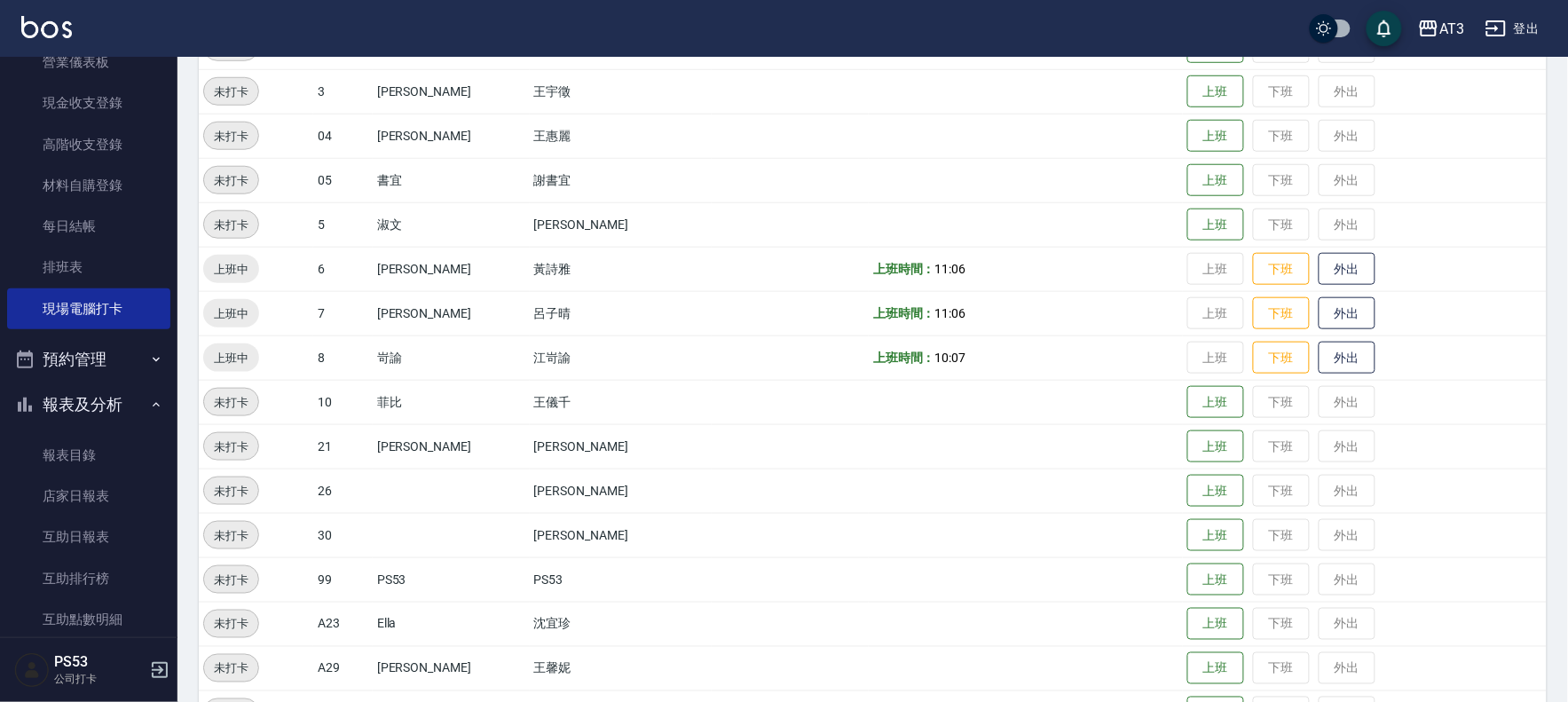
scroll to position [385, 0]
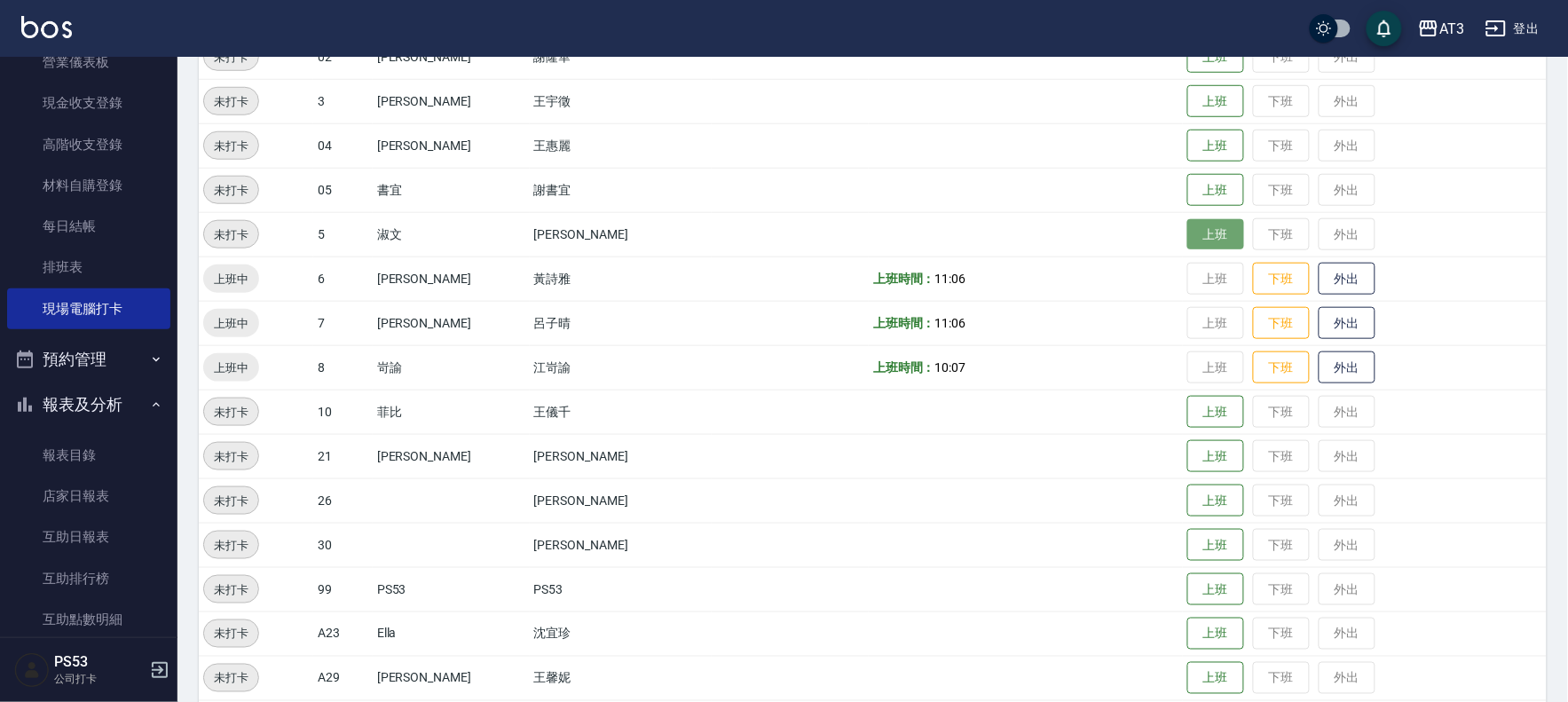
click at [1191, 242] on button "上班" at bounding box center [1215, 235] width 57 height 31
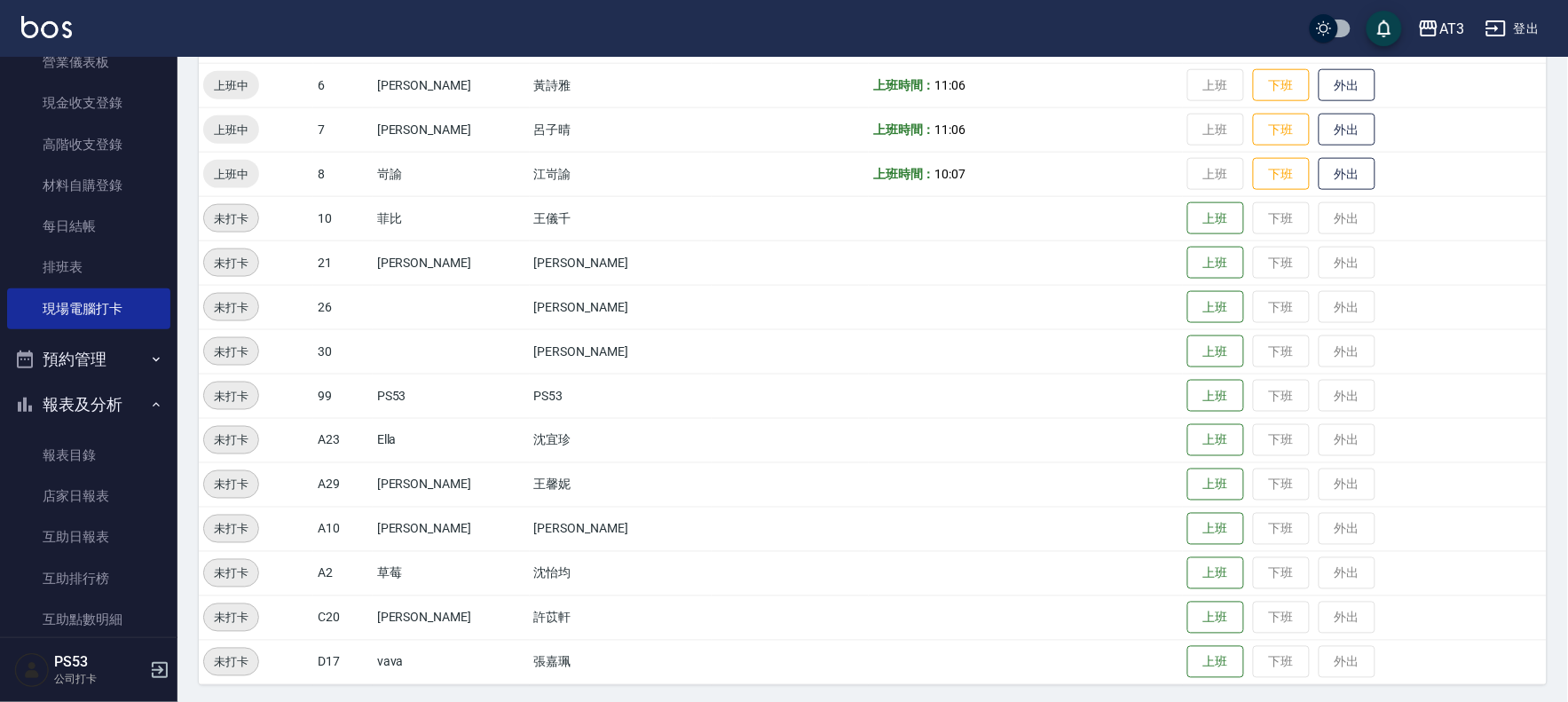
scroll to position [583, 0]
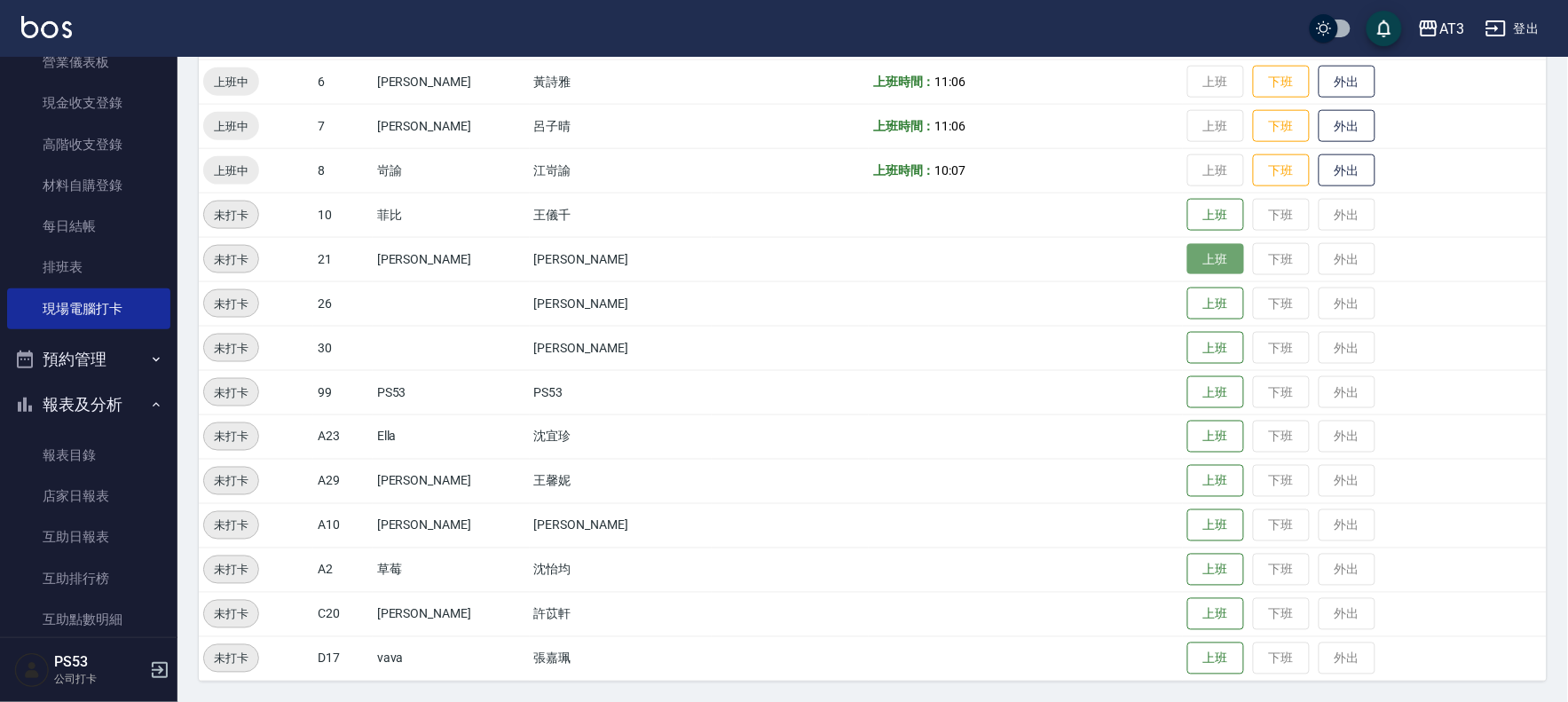
click at [1200, 268] on button "上班" at bounding box center [1215, 259] width 57 height 31
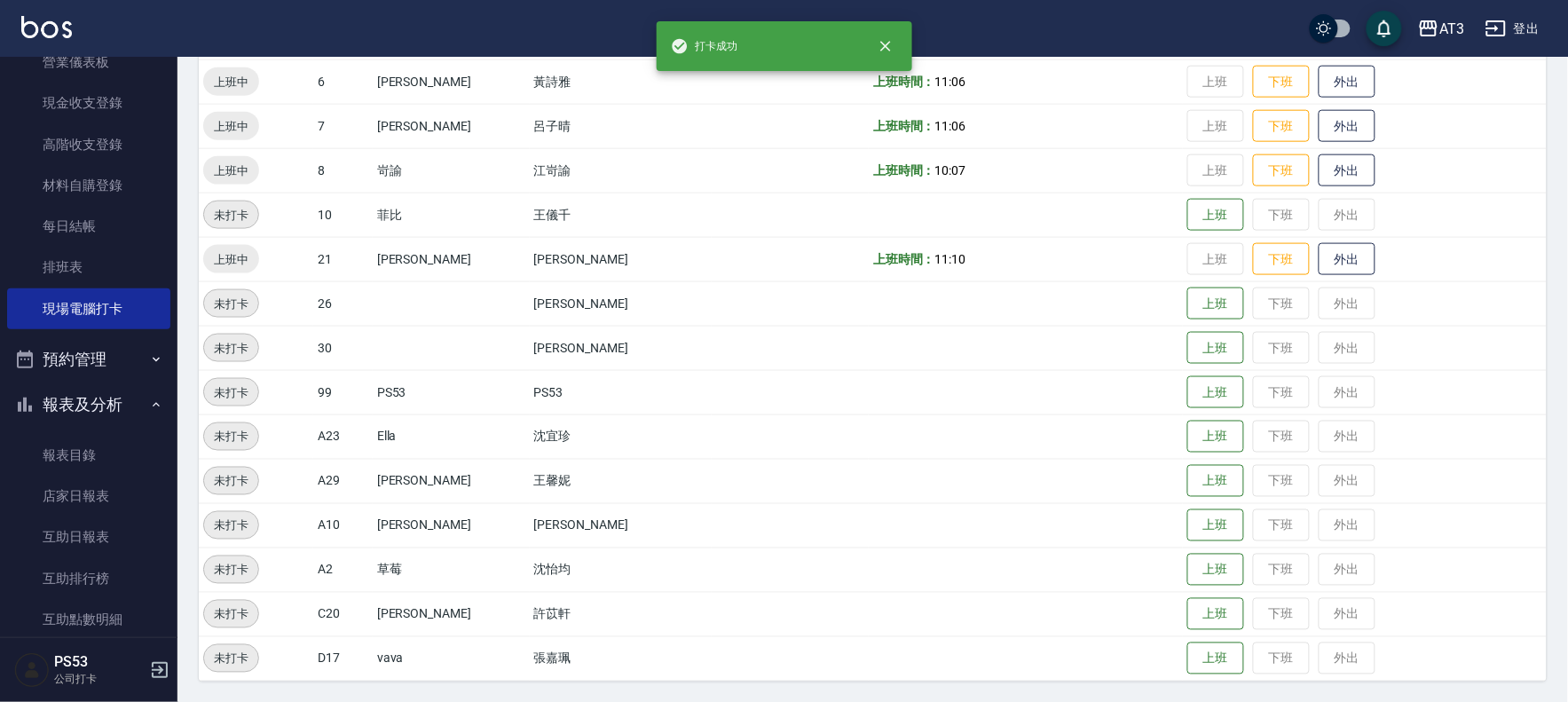
scroll to position [484, 0]
